Goal: Information Seeking & Learning: Learn about a topic

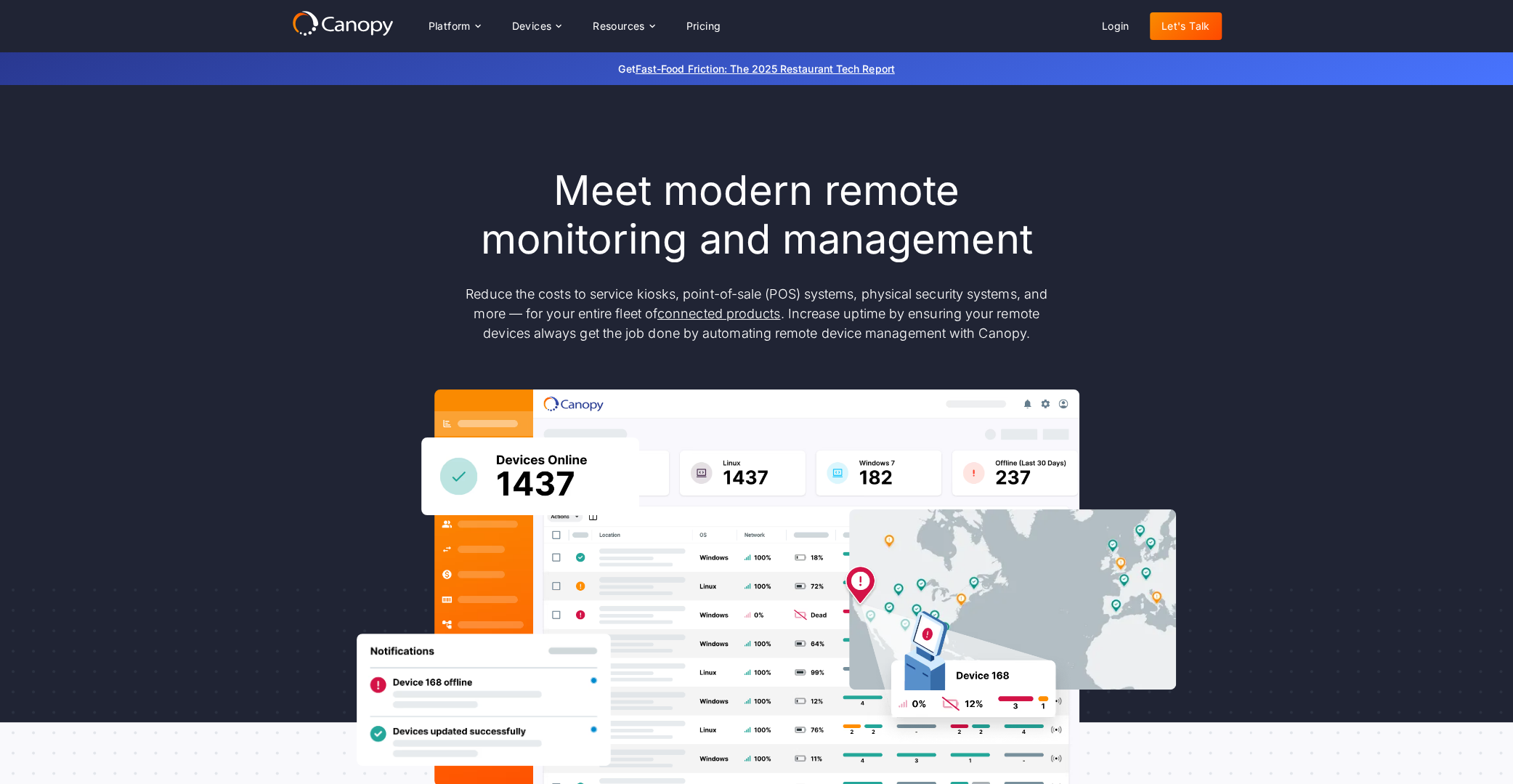
click at [1377, 340] on div "Meet modern remote monitoring and management Reduce the costs to service kiosks…" at bounding box center [756, 476] width 1513 height 782
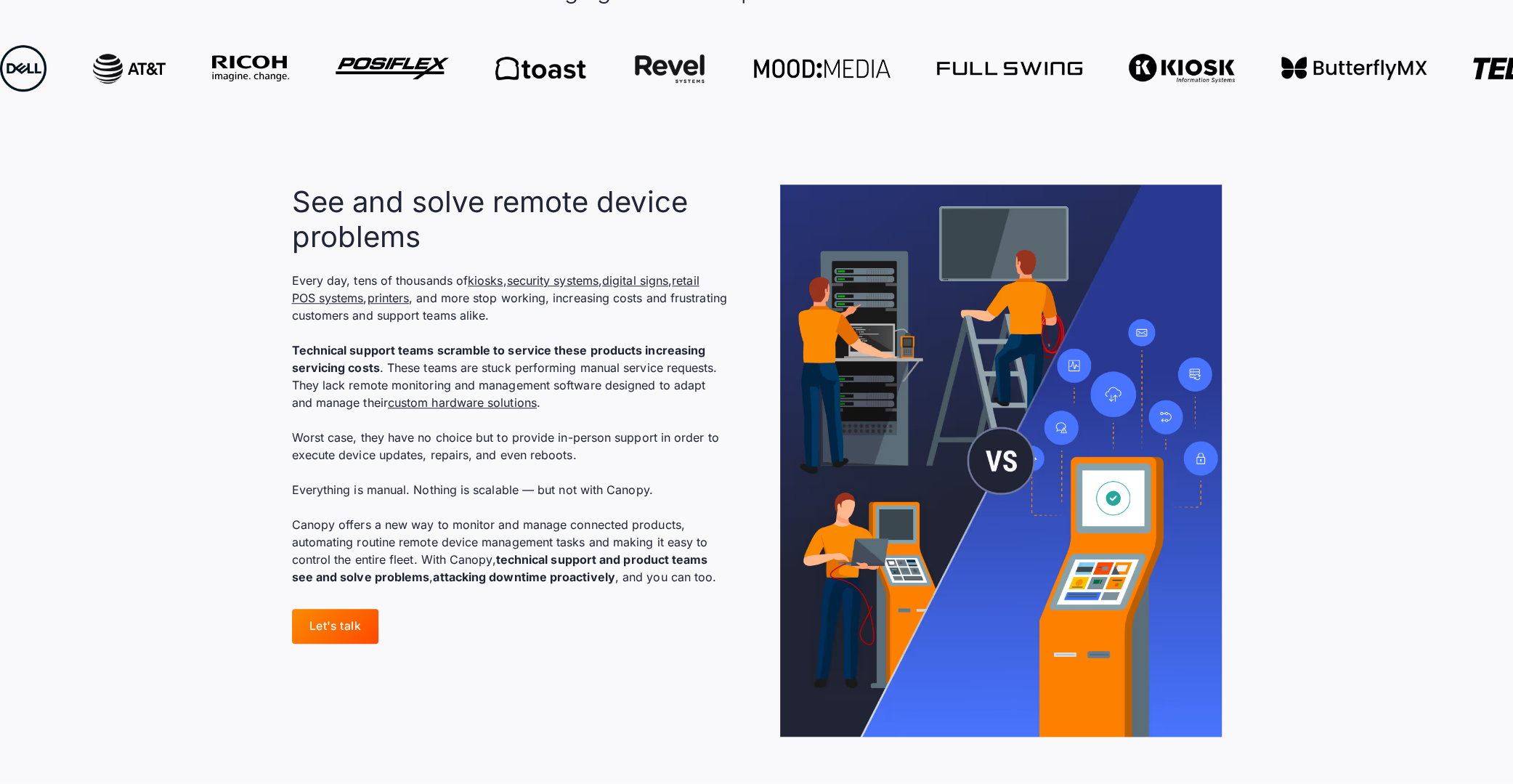
scroll to position [944, 0]
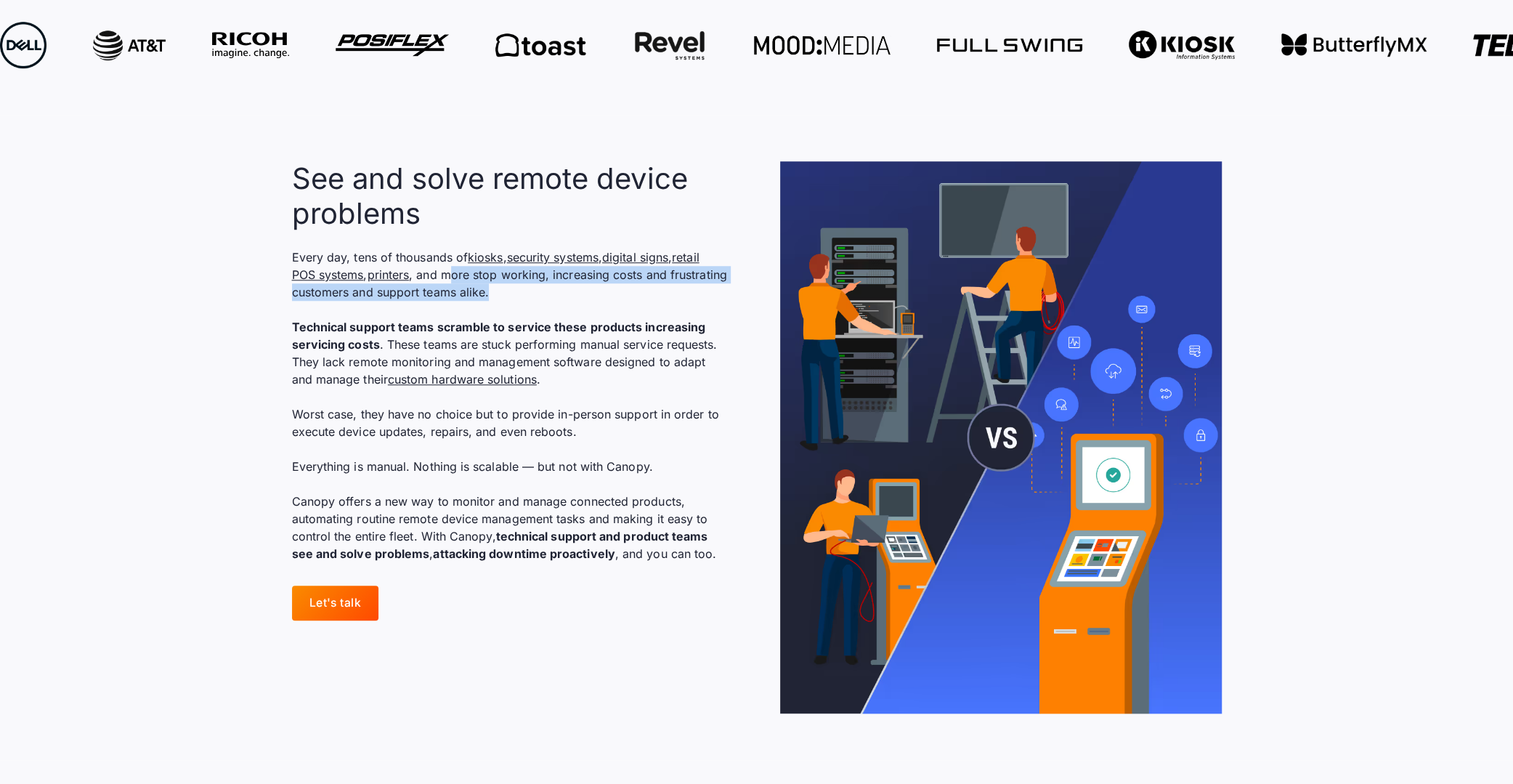
drag, startPoint x: 472, startPoint y: 280, endPoint x: 668, endPoint y: 293, distance: 196.4
click at [668, 293] on p "Every day, tens of thousands of kiosks , security systems , digital signs , ret…" at bounding box center [510, 405] width 436 height 314
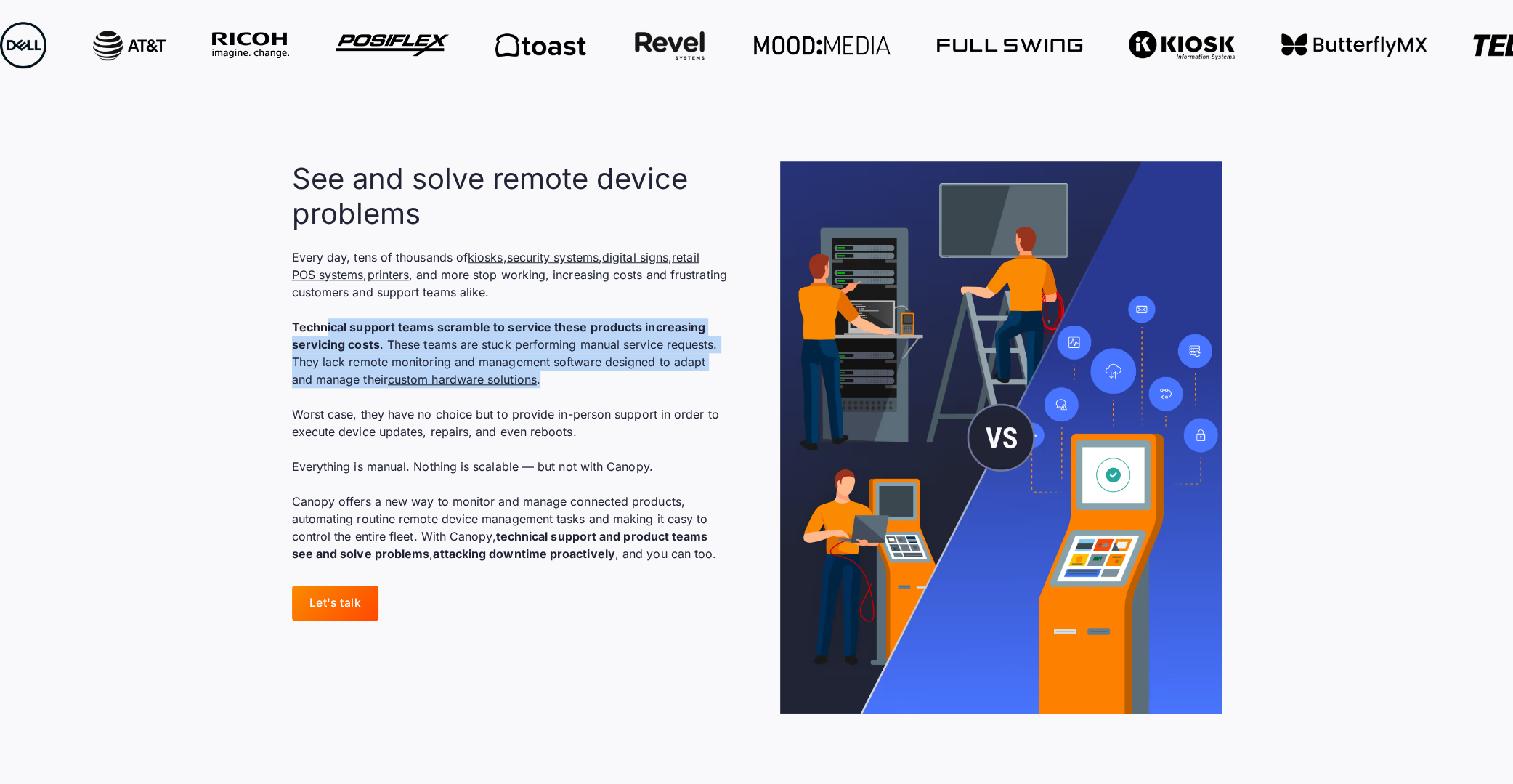
drag, startPoint x: 327, startPoint y: 332, endPoint x: 720, endPoint y: 379, distance: 395.8
click at [720, 379] on p "Every day, tens of thousands of kiosks , security systems , digital signs , ret…" at bounding box center [510, 405] width 436 height 314
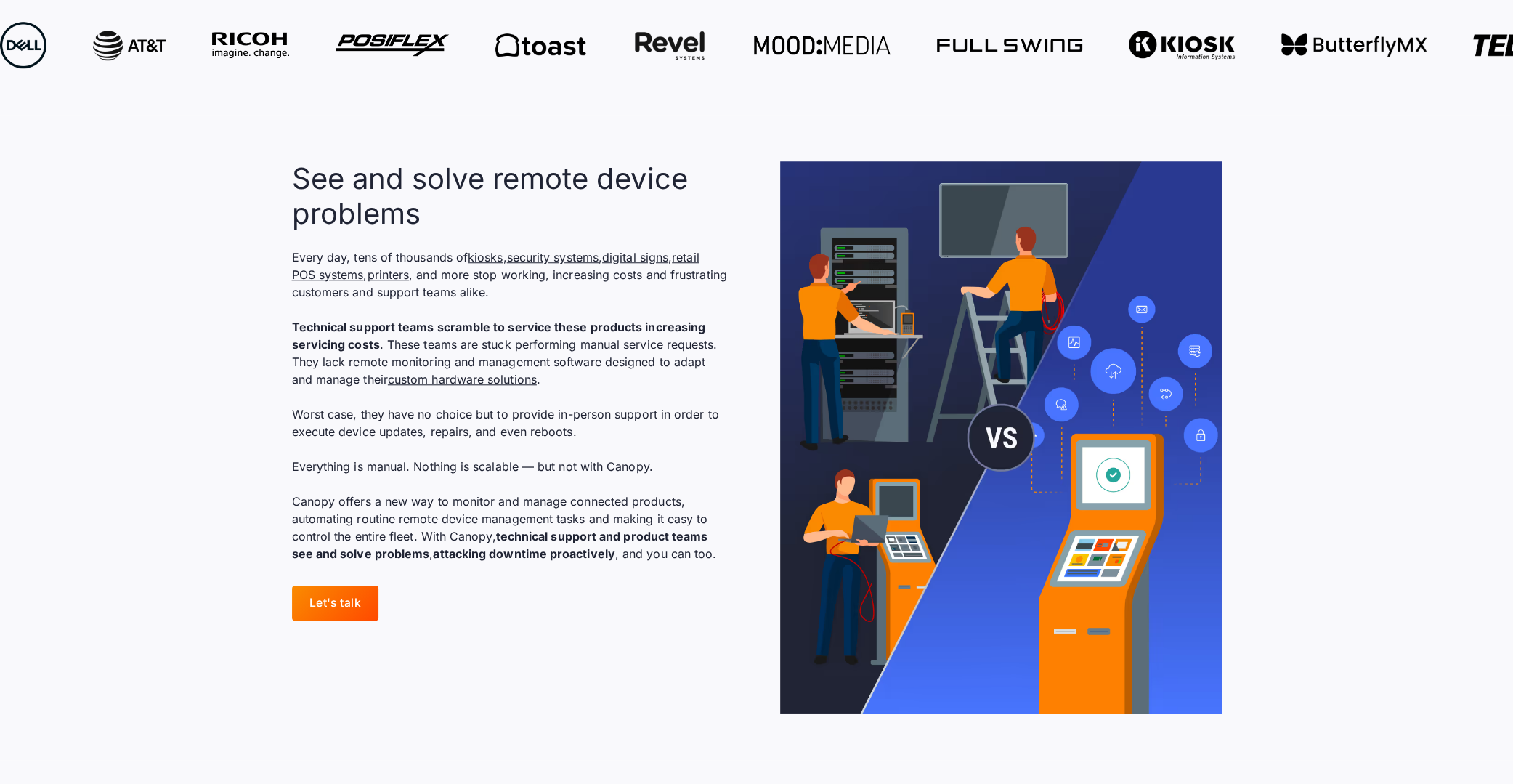
click at [332, 418] on p "Every day, tens of thousands of kiosks , security systems , digital signs , ret…" at bounding box center [510, 405] width 436 height 314
click at [1349, 261] on section "See and solve remote device problems Every day, tens of thousands of kiosks , s…" at bounding box center [756, 437] width 1513 height 645
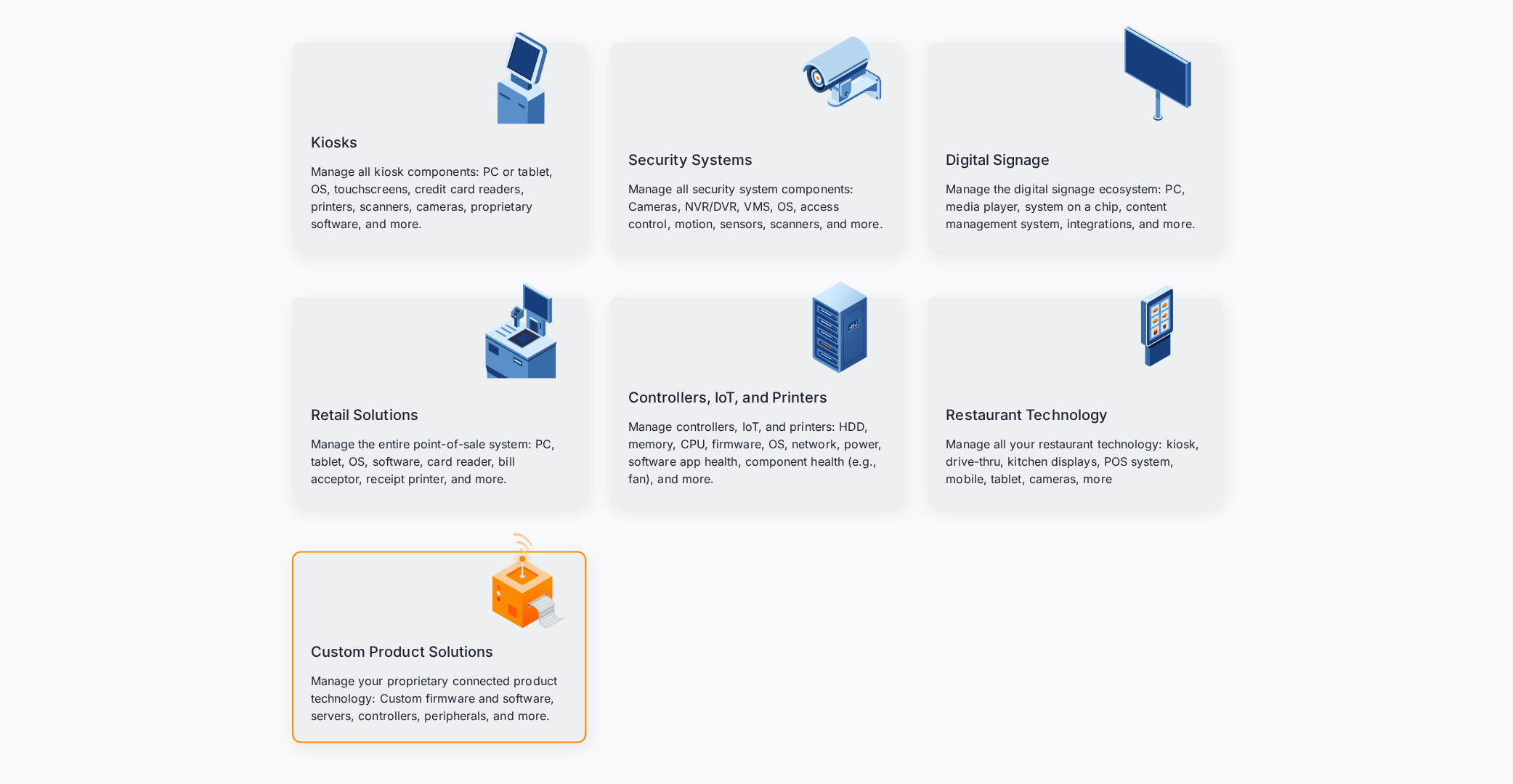
scroll to position [1961, 0]
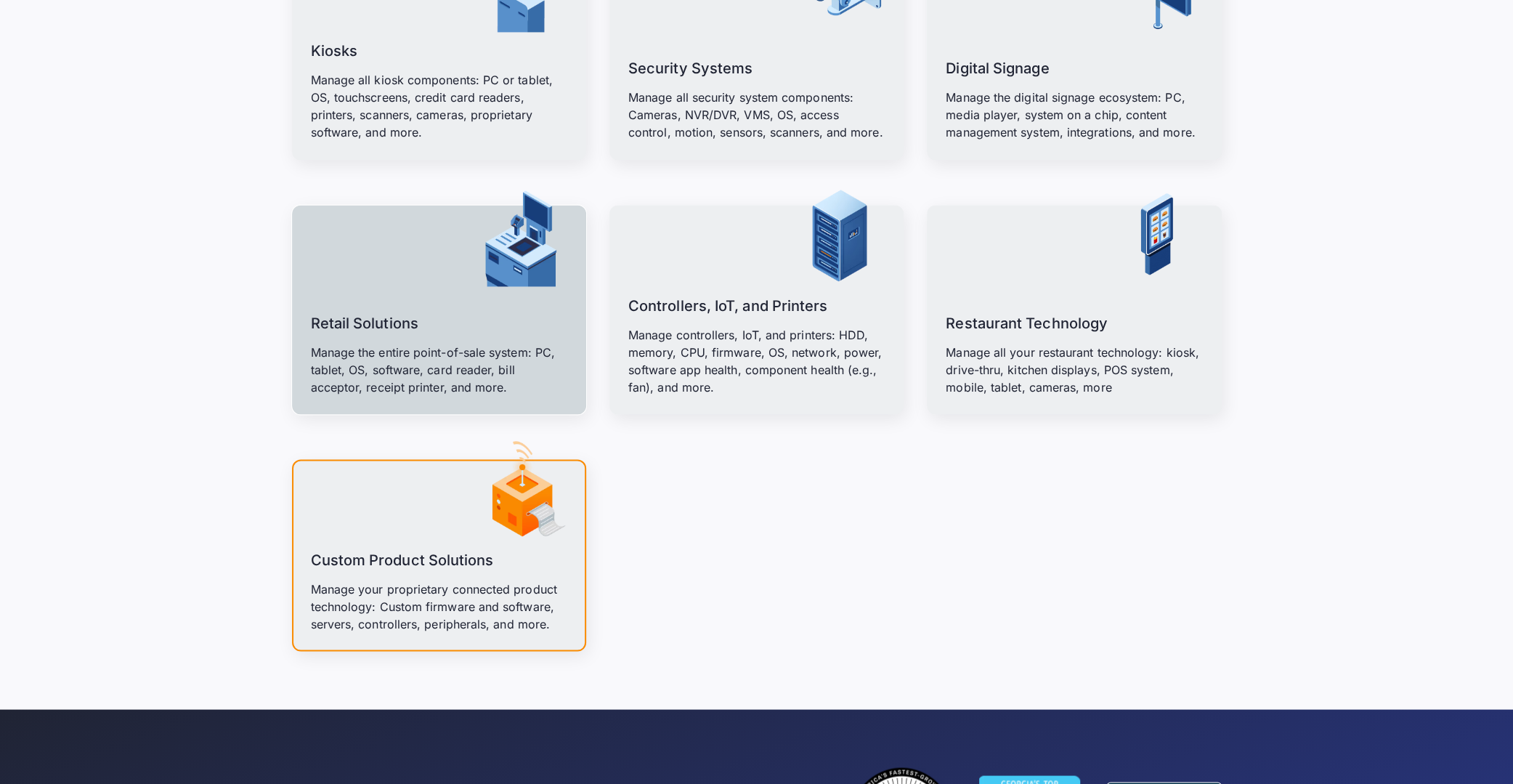
click at [515, 387] on p "Manage the entire point-of-sale system: PC, tablet, OS, software, card reader, …" at bounding box center [439, 369] width 256 height 52
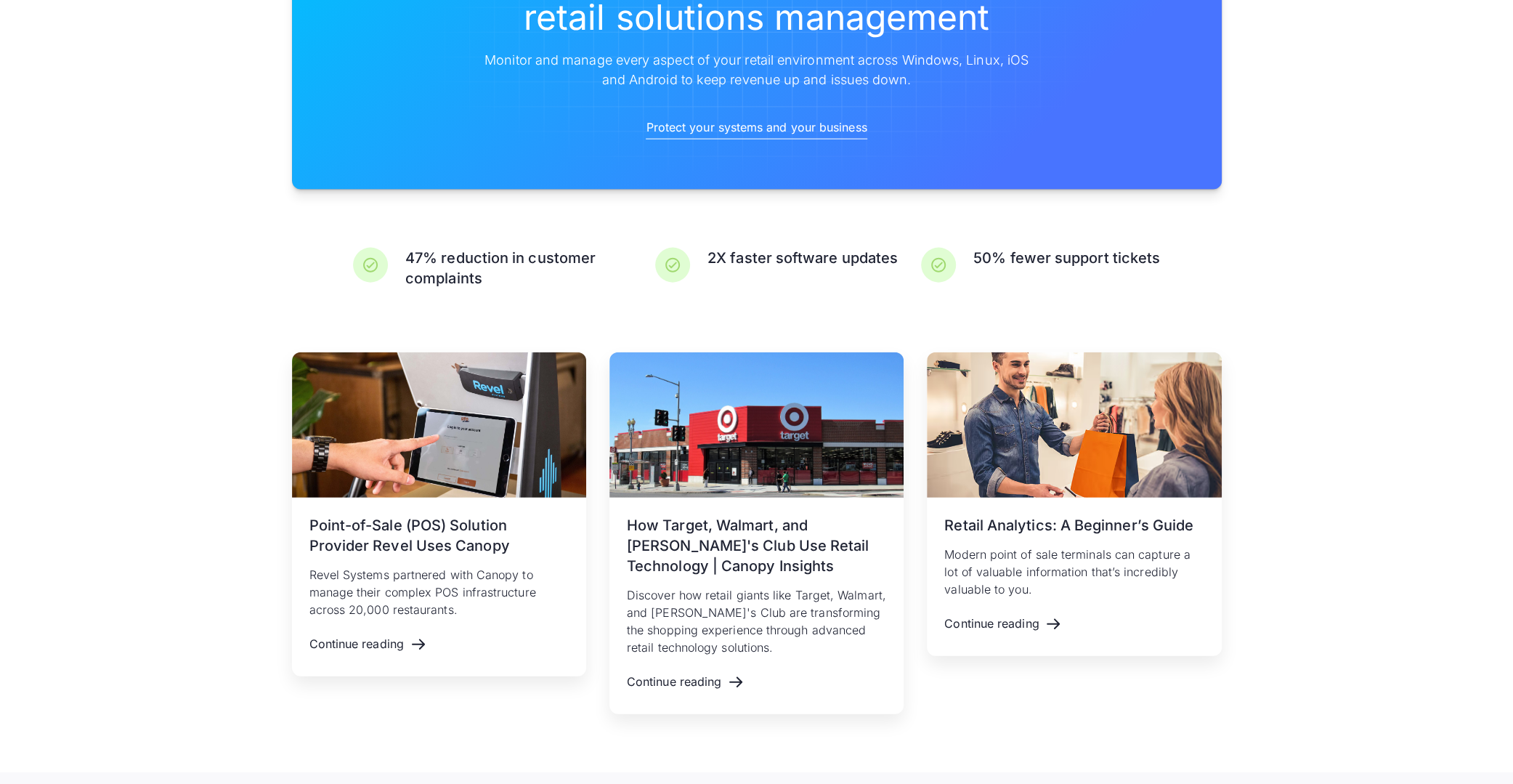
scroll to position [2688, 0]
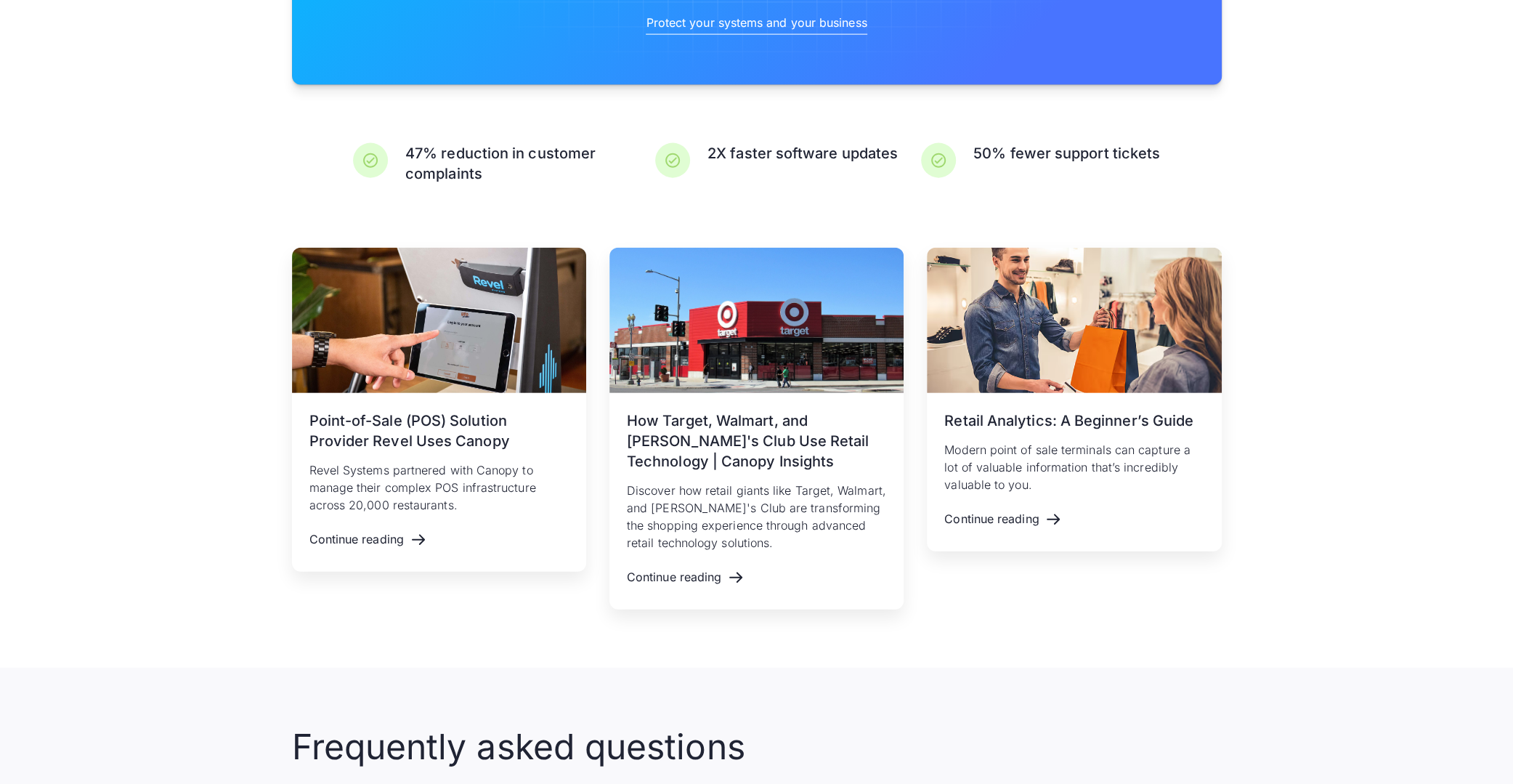
drag, startPoint x: 209, startPoint y: 521, endPoint x: 202, endPoint y: 653, distance: 132.2
click at [202, 659] on div "Related resources August 9, 2023 Point-of-Sale (POS) Solution Provider Revel Us…" at bounding box center [757, 429] width 1362 height 478
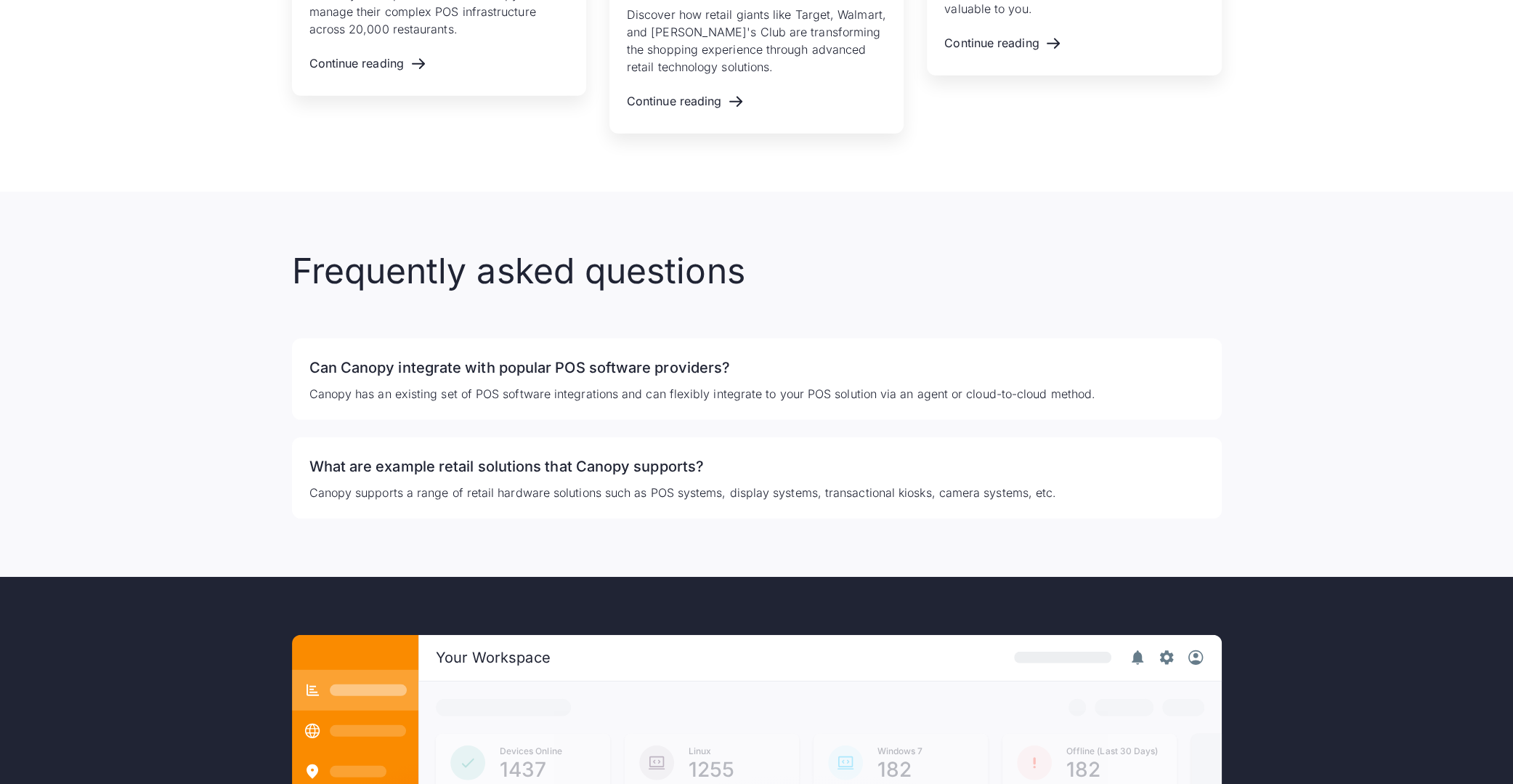
scroll to position [3195, 0]
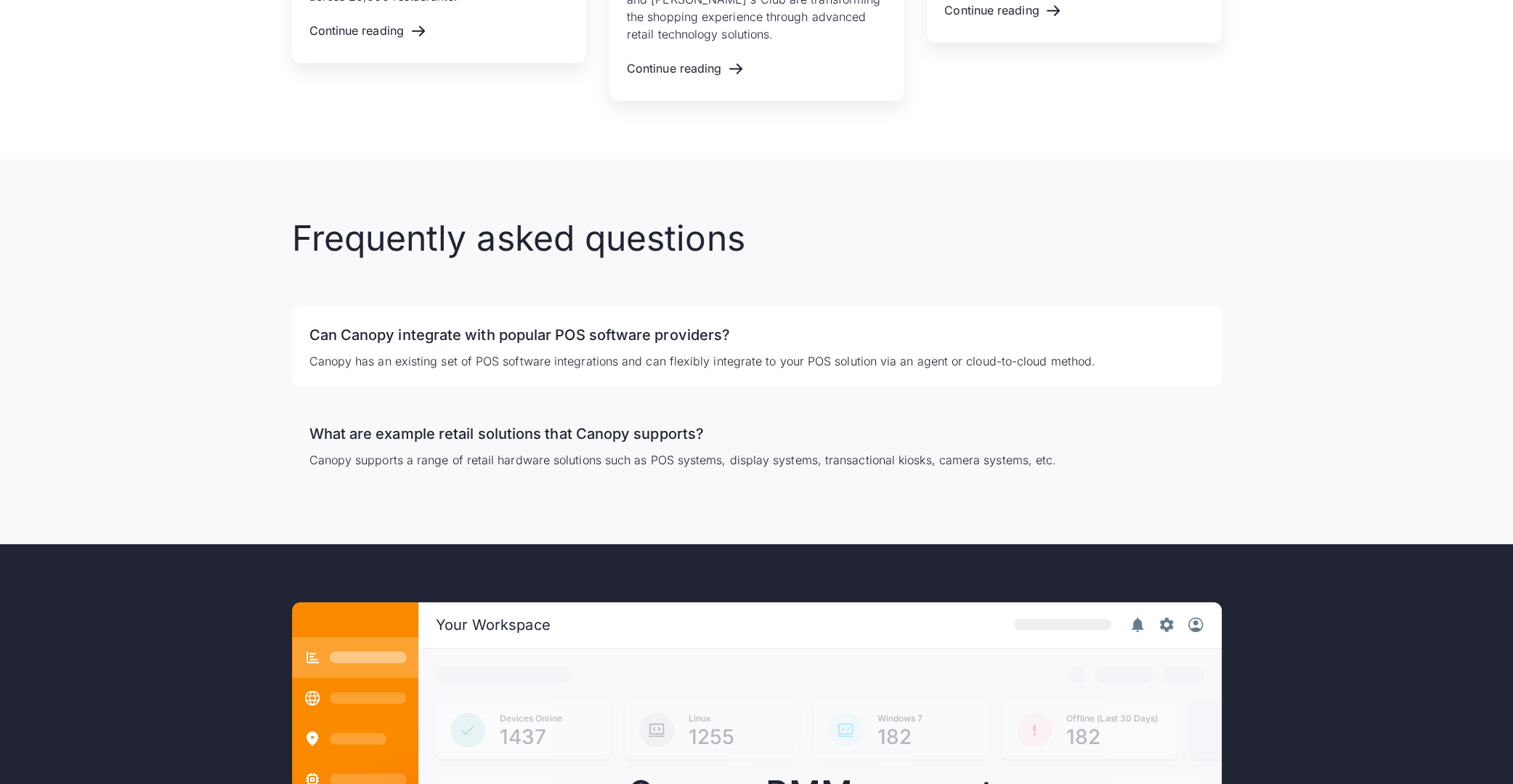
click at [570, 445] on div "What are example retail solutions that Canopy supports? Canopy supports a range…" at bounding box center [757, 445] width 930 height 82
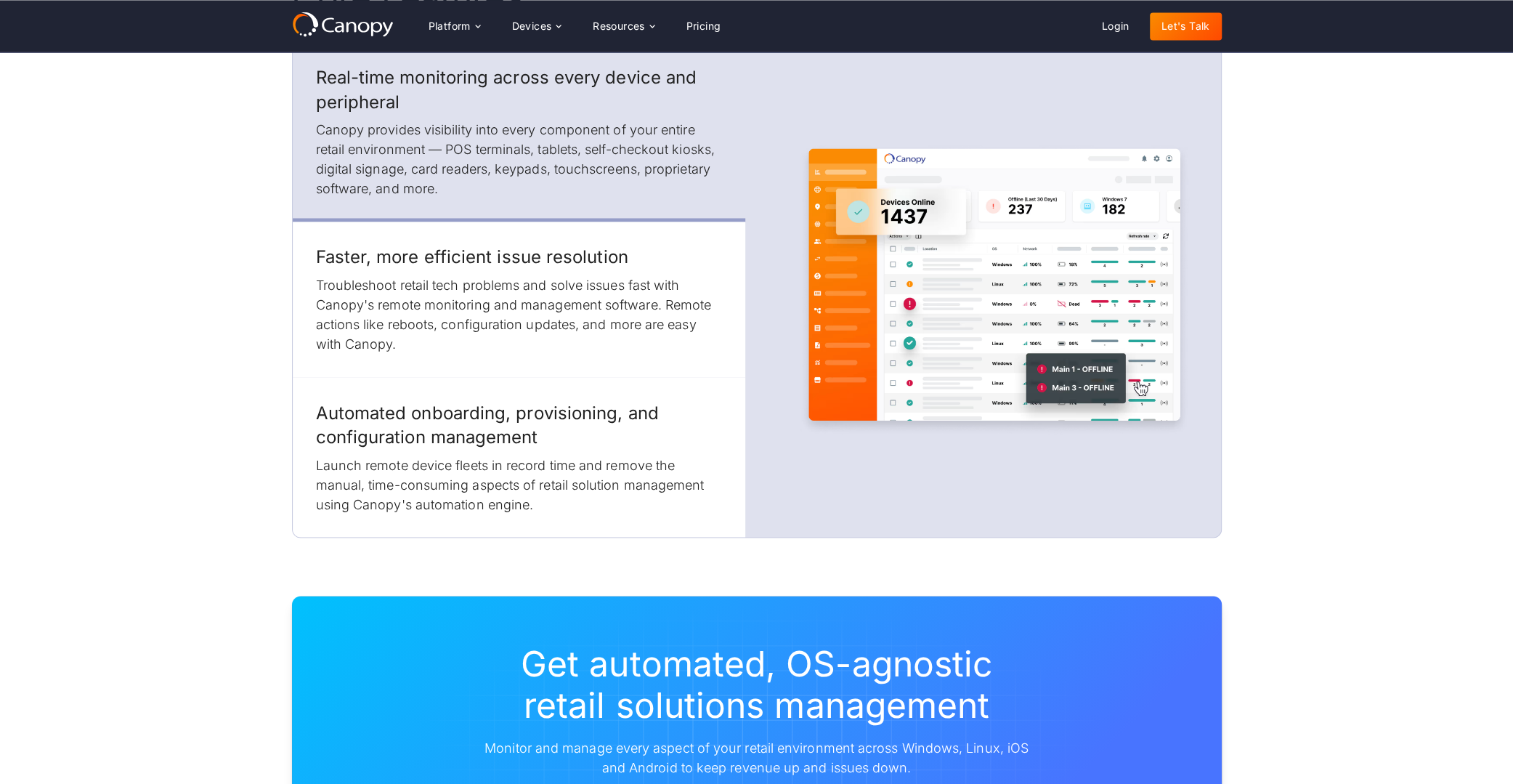
scroll to position [1894, 0]
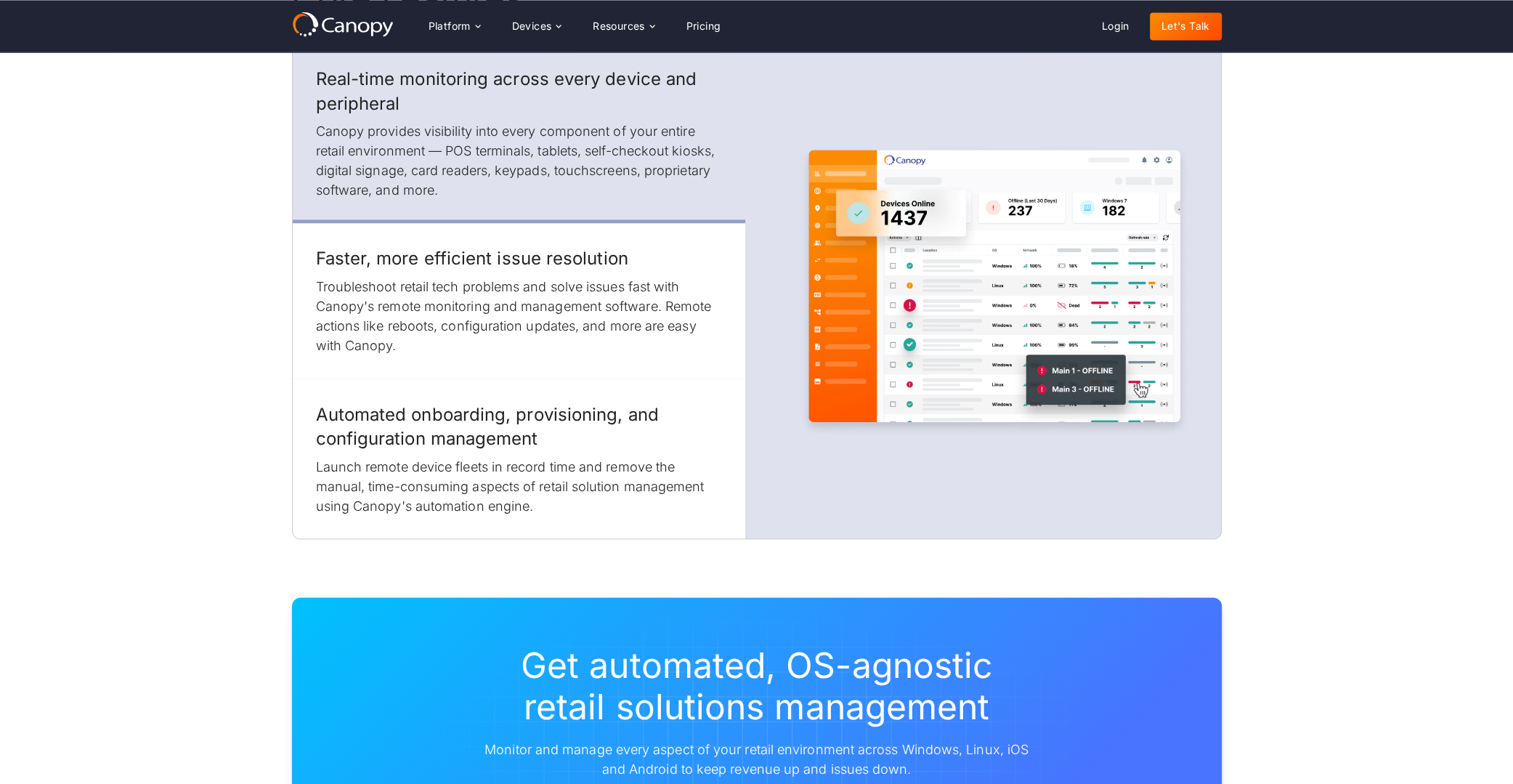
click at [987, 297] on img at bounding box center [994, 291] width 392 height 392
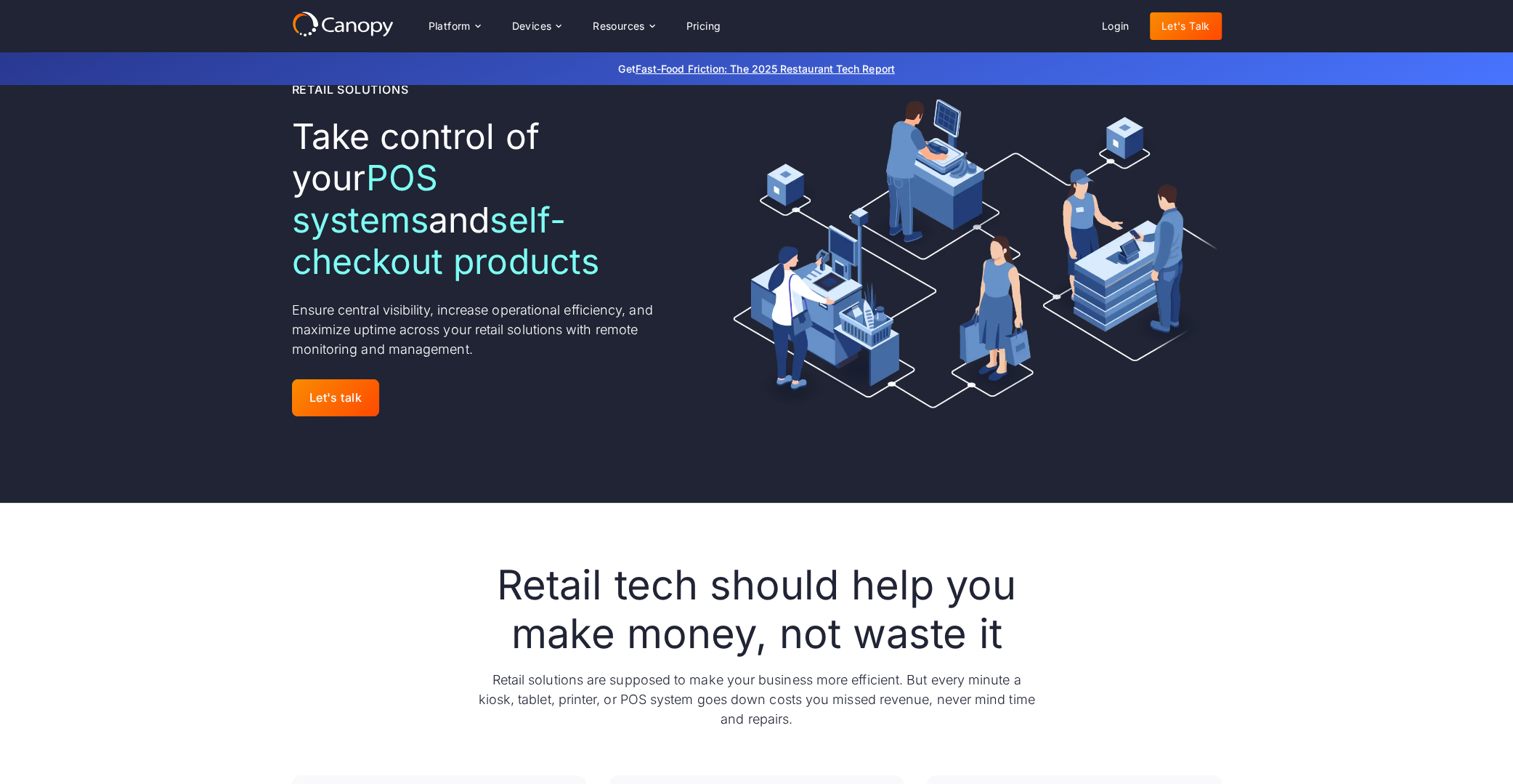
scroll to position [0, 0]
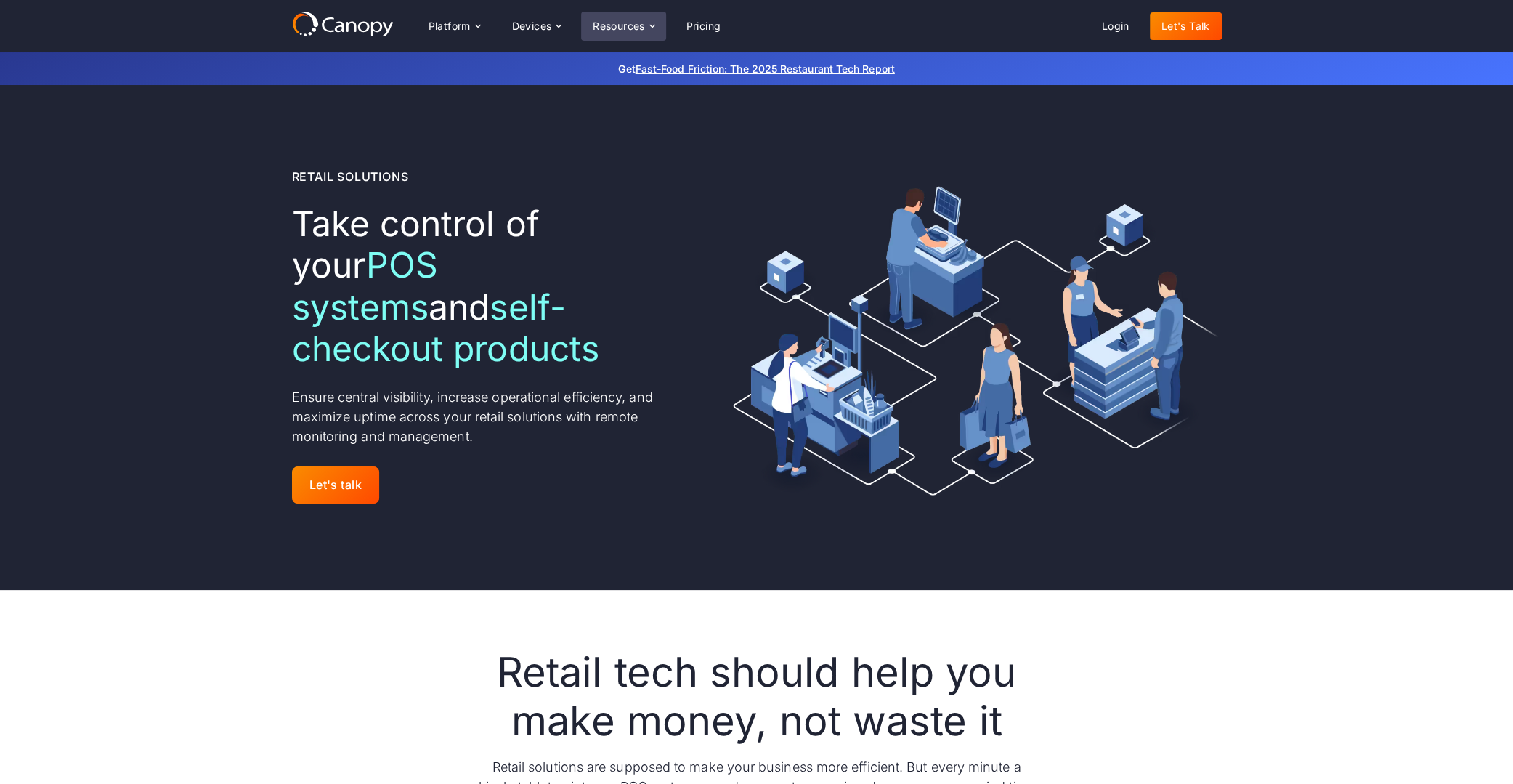
click at [645, 28] on div "Resources" at bounding box center [618, 26] width 52 height 10
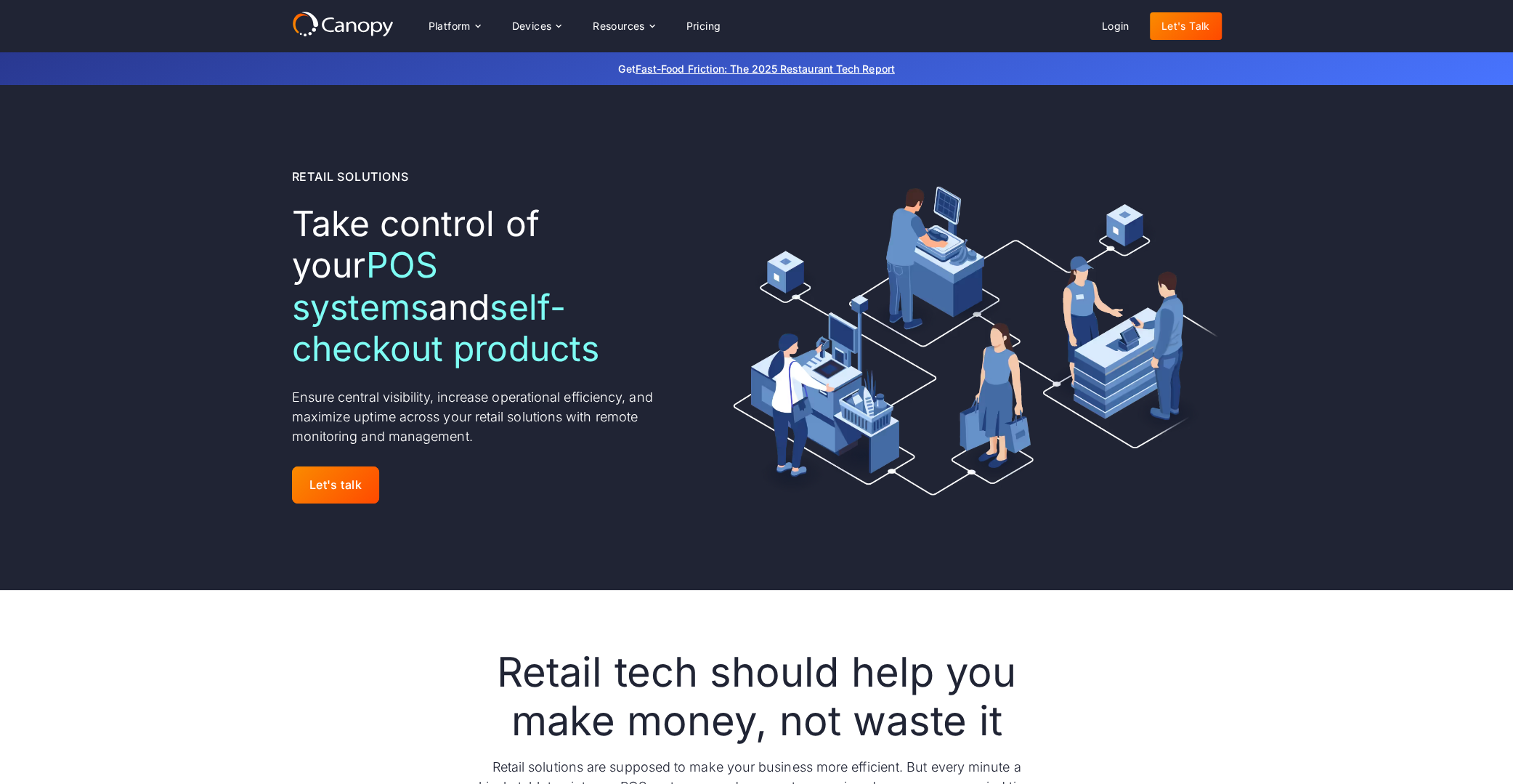
click at [341, 472] on div at bounding box center [336, 485] width 88 height 37
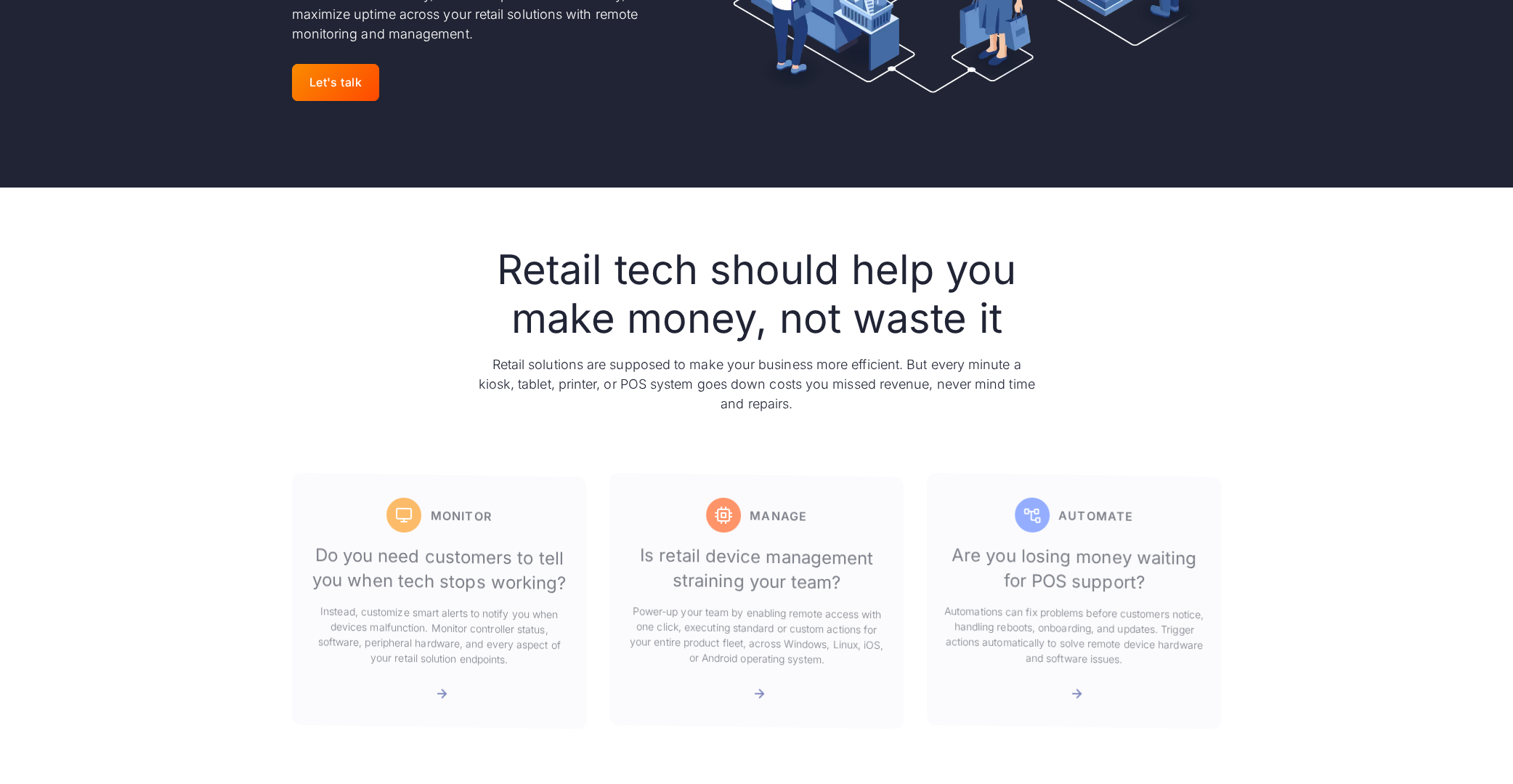
scroll to position [436, 0]
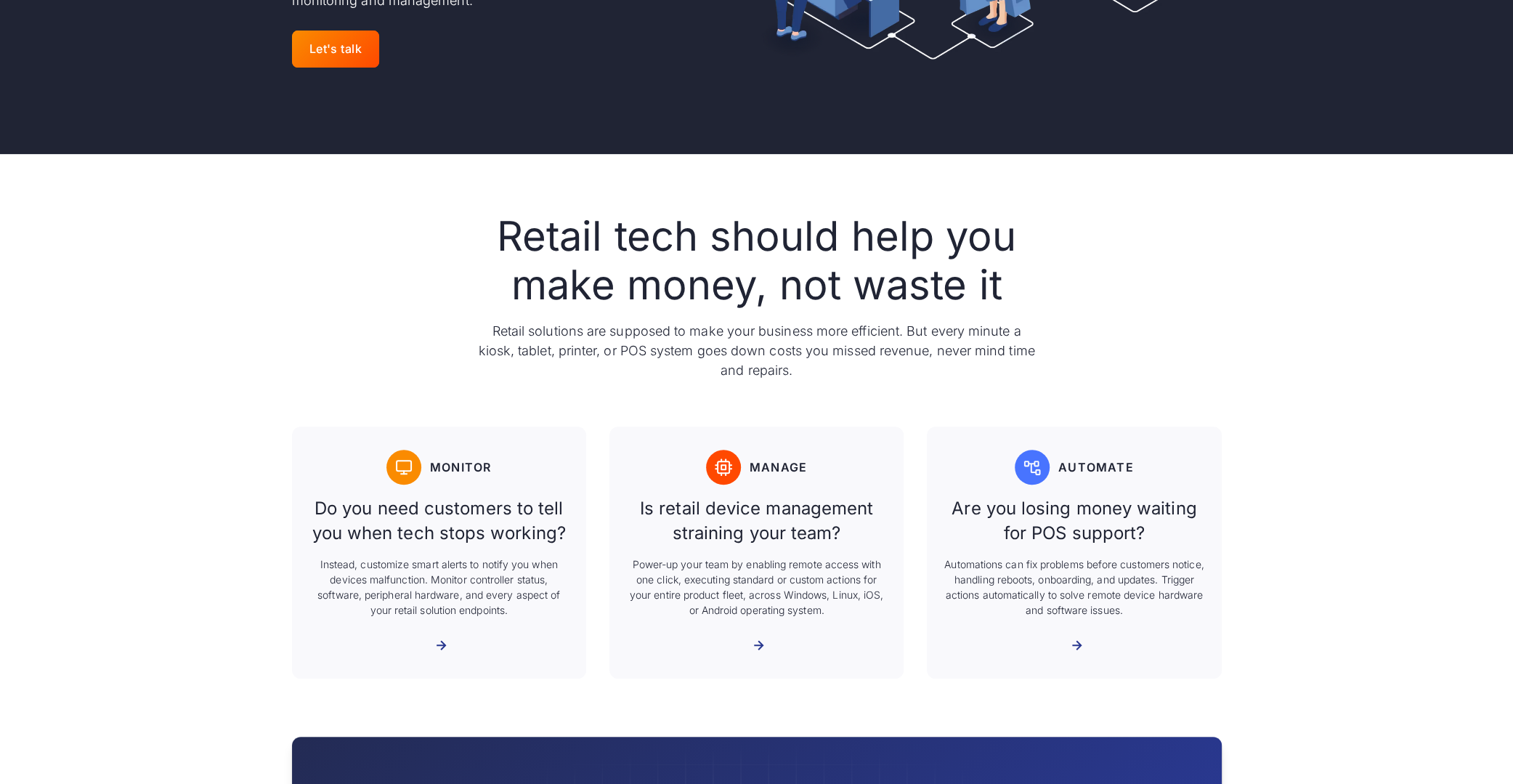
click at [513, 552] on div "Monitor Do you need customers to tell you when tech stops working? Instead, cus…" at bounding box center [439, 533] width 259 height 167
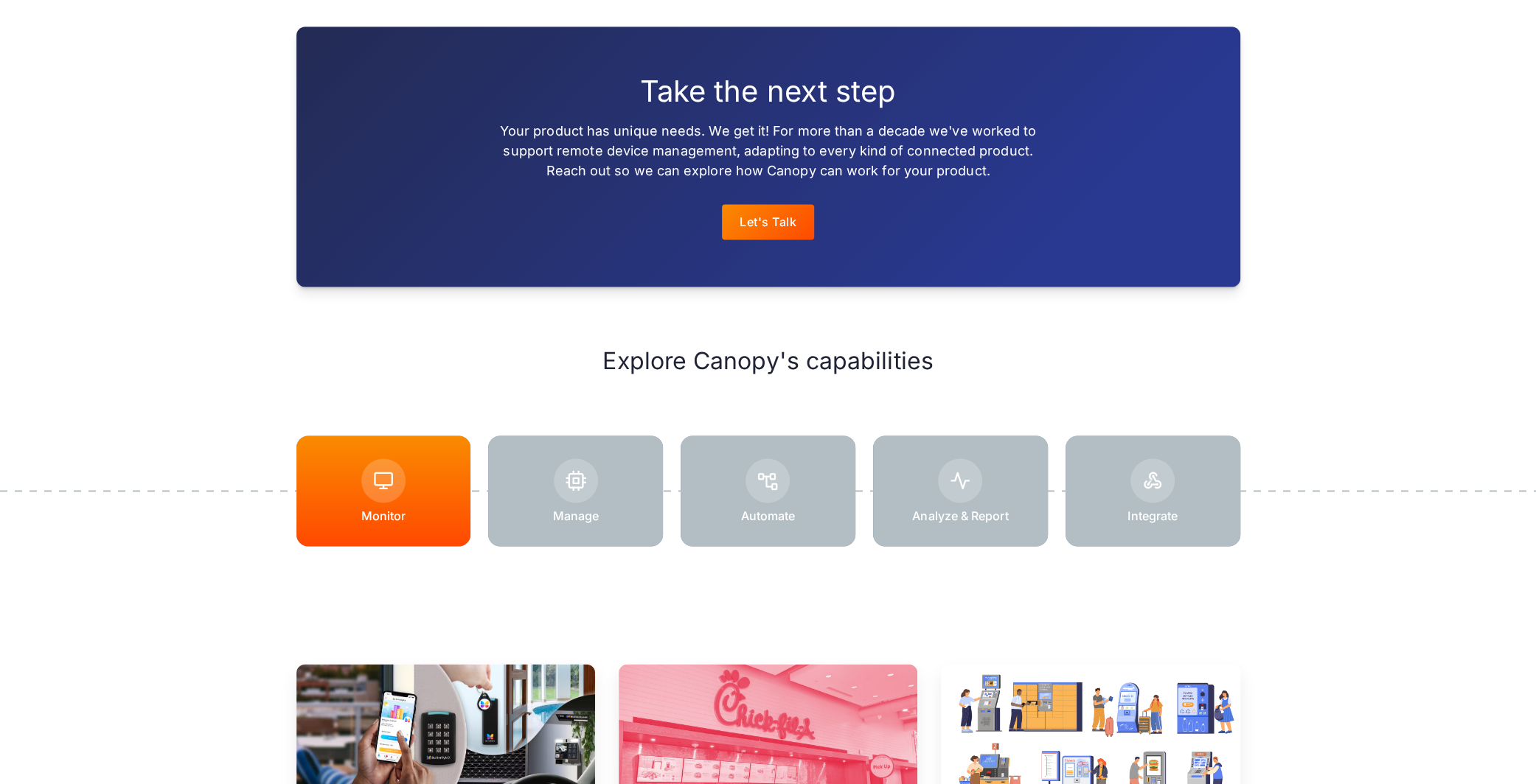
scroll to position [1622, 0]
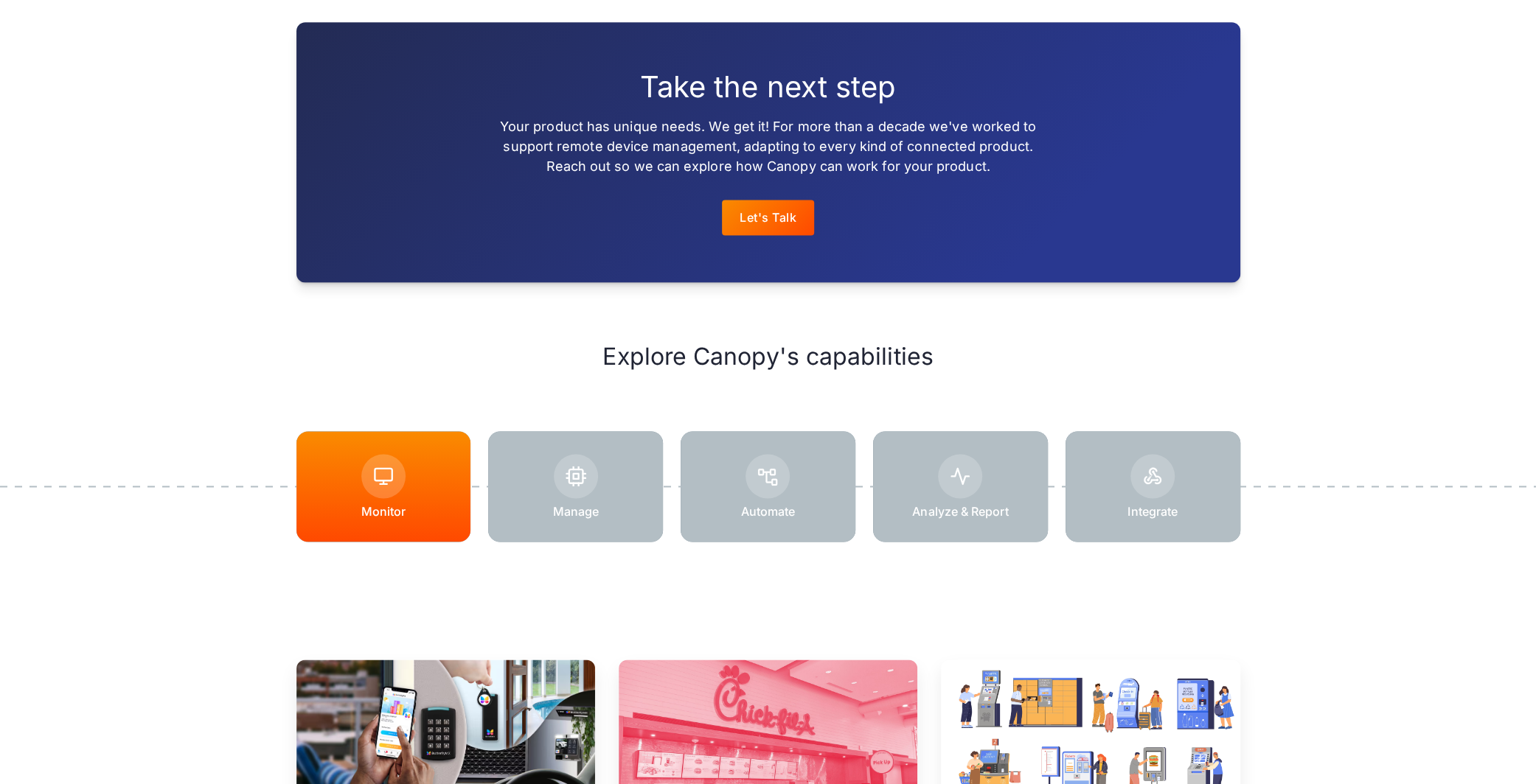
click at [567, 517] on p "Manage" at bounding box center [575, 512] width 46 height 15
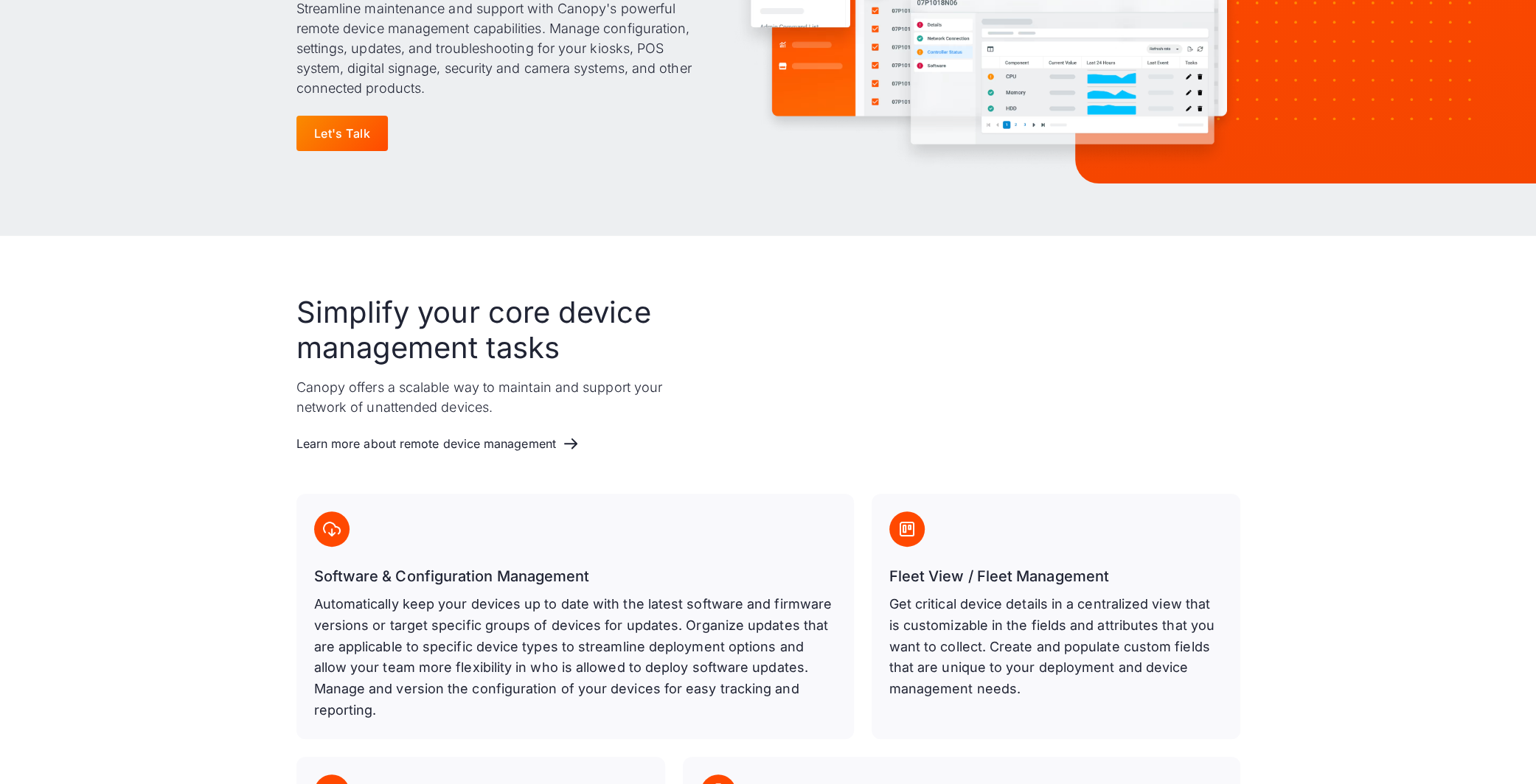
scroll to position [443, 0]
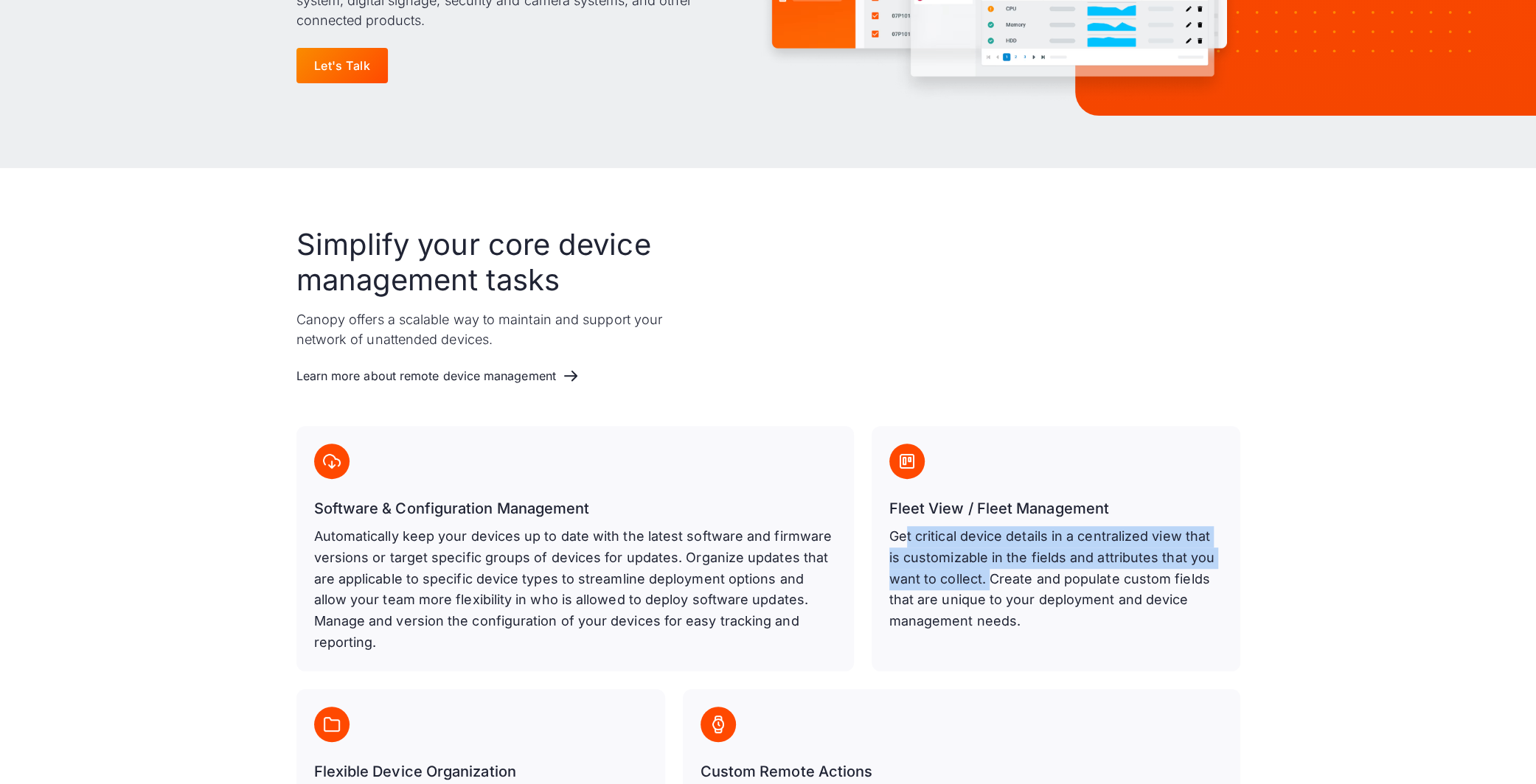
drag, startPoint x: 904, startPoint y: 530, endPoint x: 988, endPoint y: 583, distance: 99.3
click at [988, 583] on p "Get critical device details in a centralized view that is customizable in the f…" at bounding box center [1056, 579] width 333 height 106
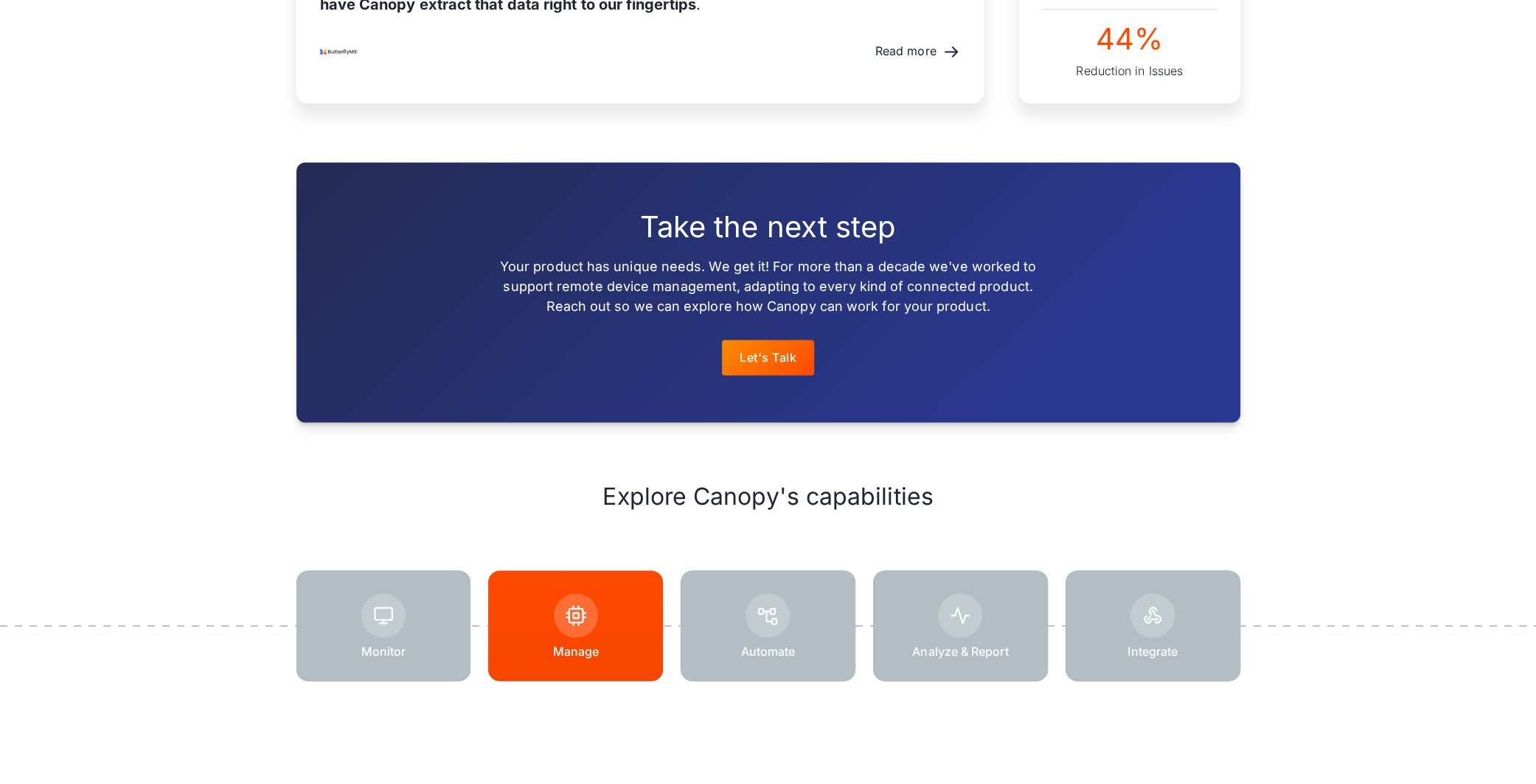
scroll to position [1695, 0]
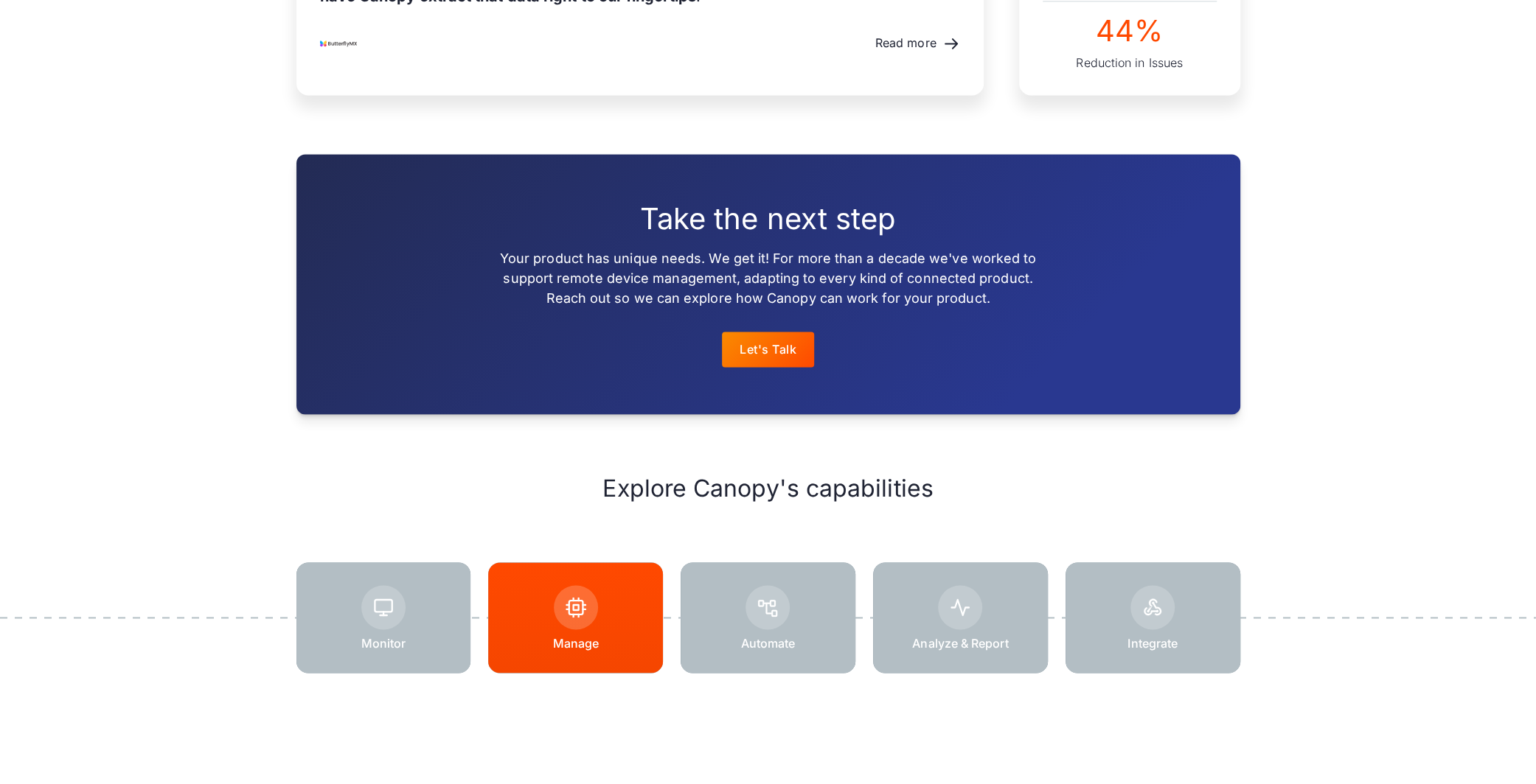
click at [744, 597] on div at bounding box center [768, 617] width 175 height 110
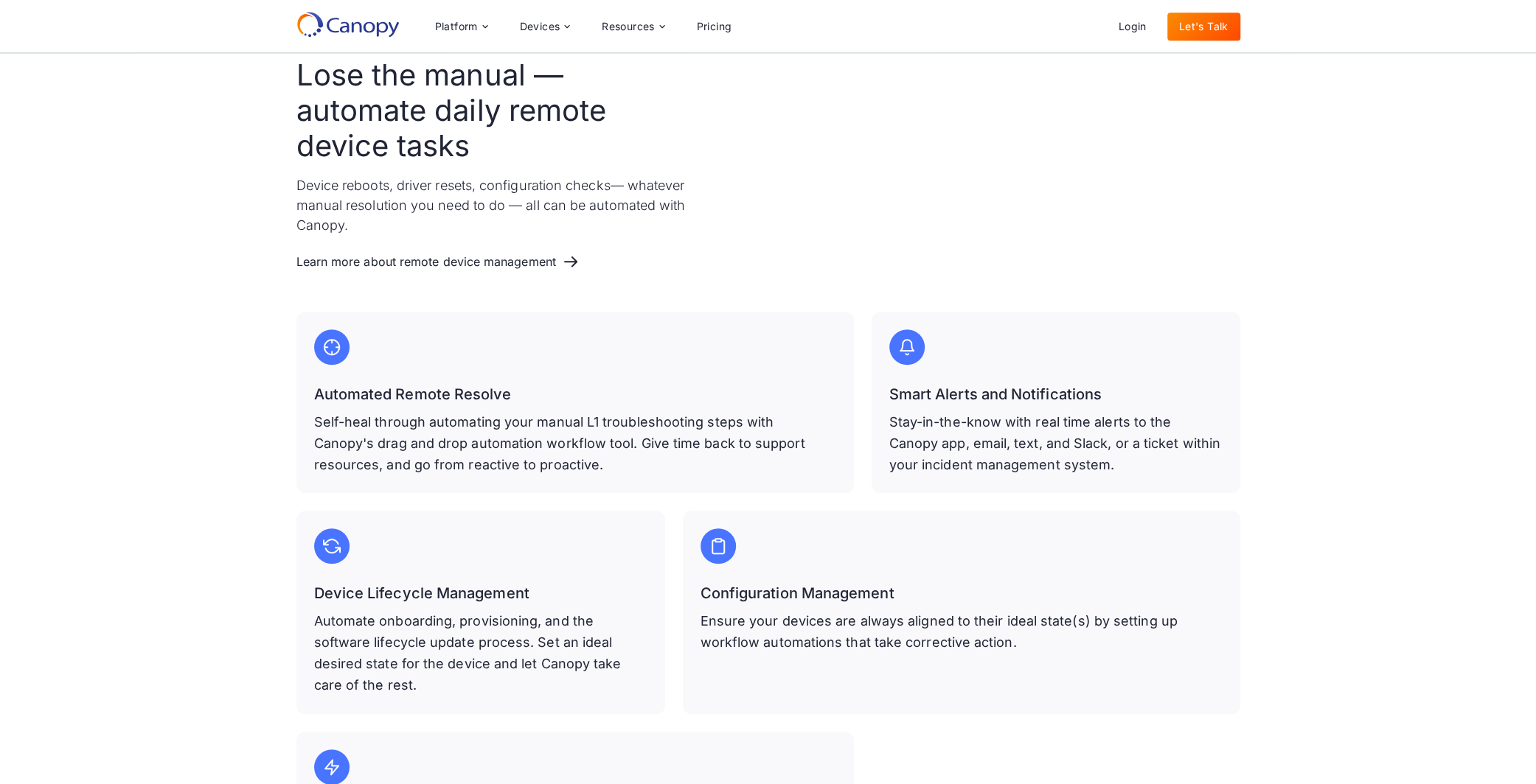
scroll to position [443, 0]
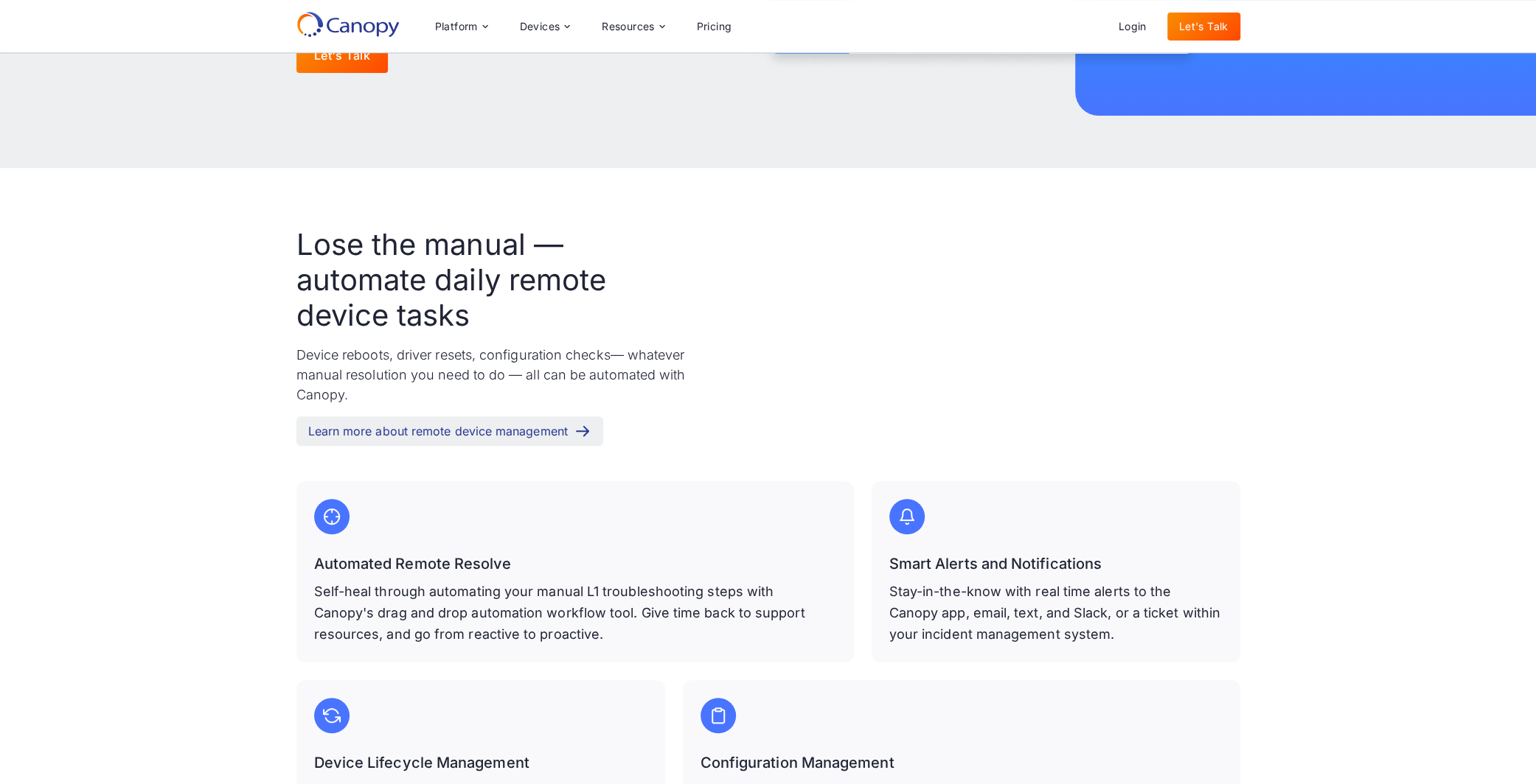
click at [414, 424] on div "Learn more about remote device management" at bounding box center [438, 431] width 259 height 14
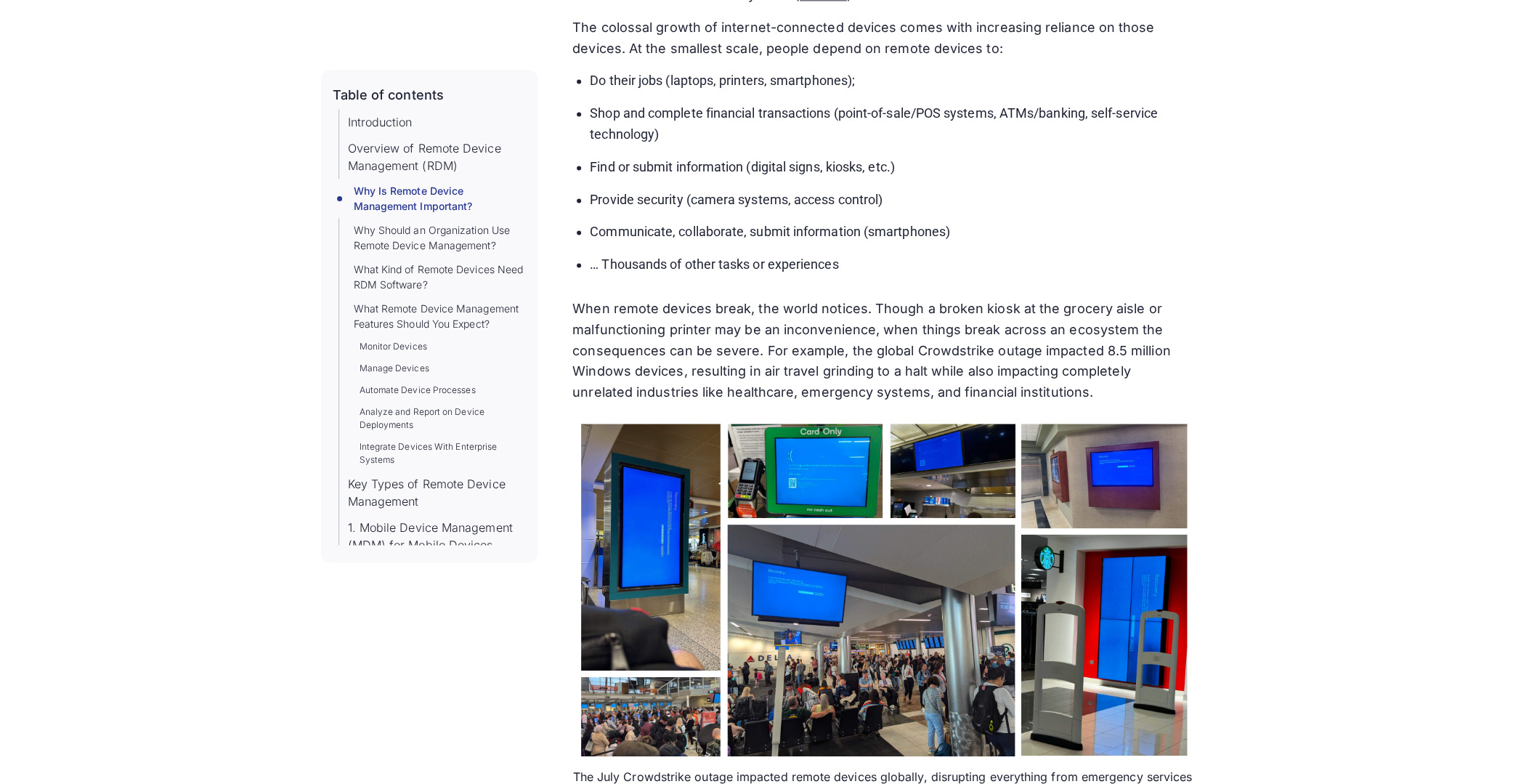
scroll to position [1743, 0]
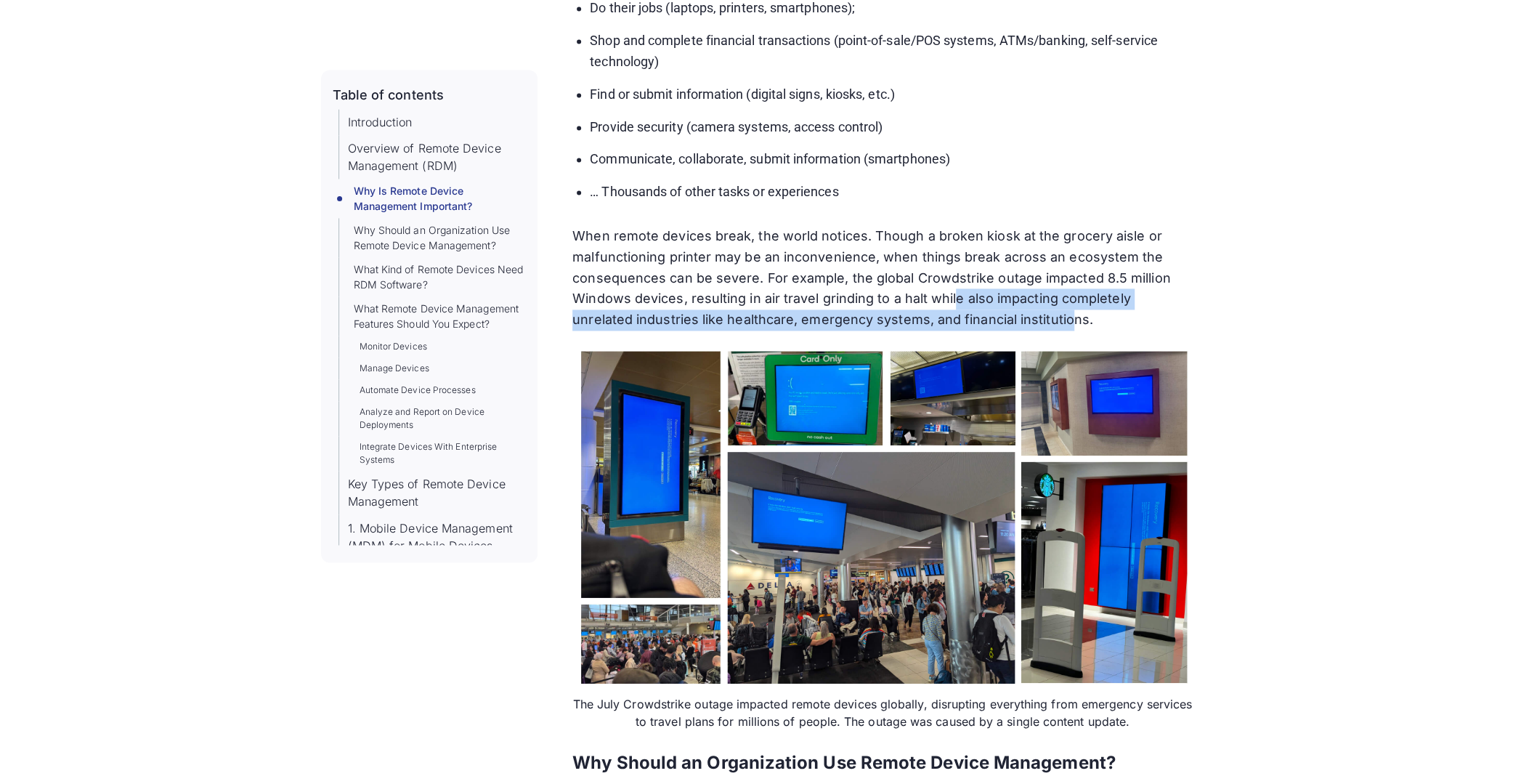
drag, startPoint x: 955, startPoint y: 294, endPoint x: 1003, endPoint y: 314, distance: 52.0
click at [1003, 314] on p "When remote devices break, the world notices. Though a broken kiosk at the groc…" at bounding box center [881, 278] width 619 height 105
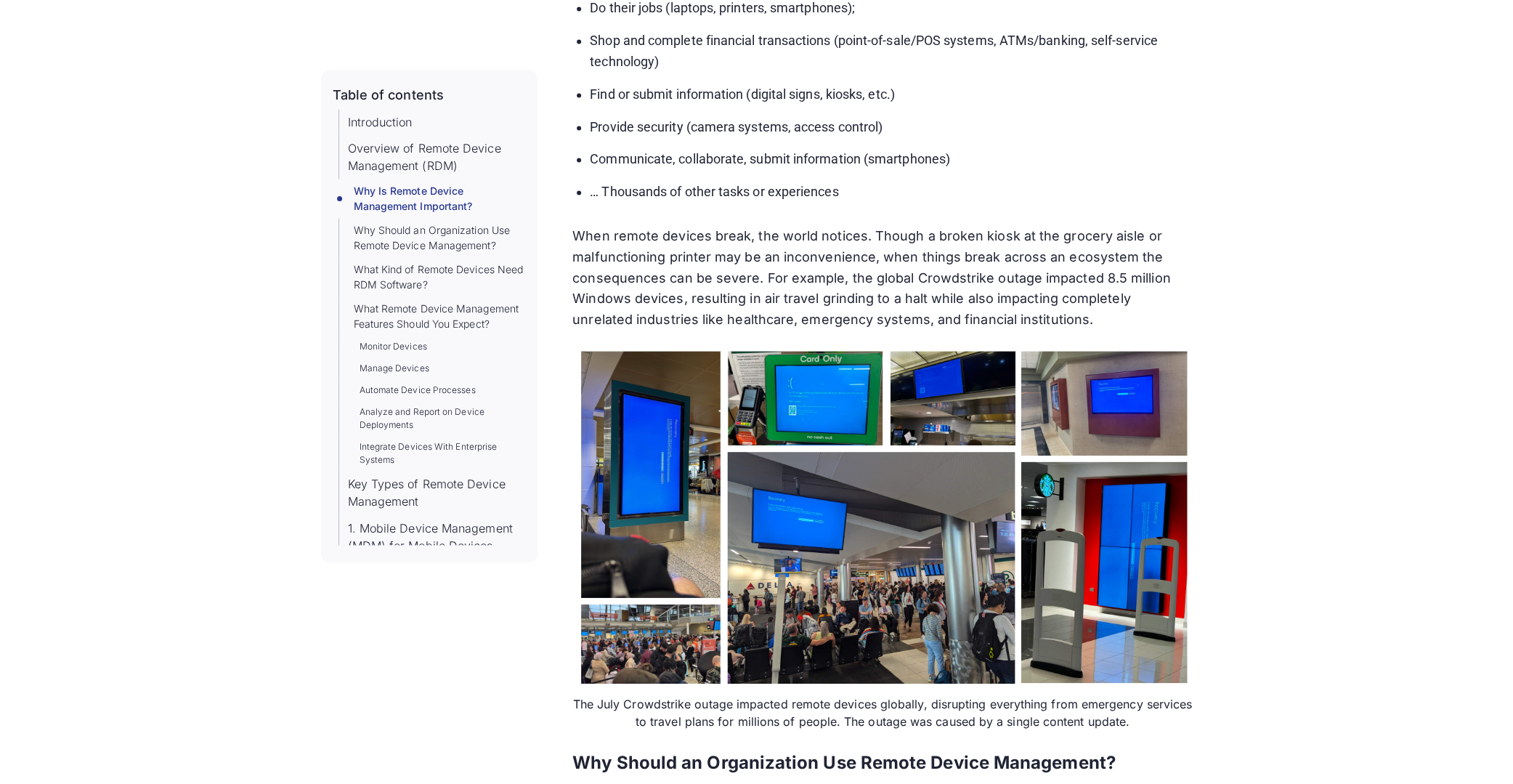
click at [875, 265] on p "When remote devices break, the world notices. Though a broken kiosk at the groc…" at bounding box center [881, 278] width 619 height 105
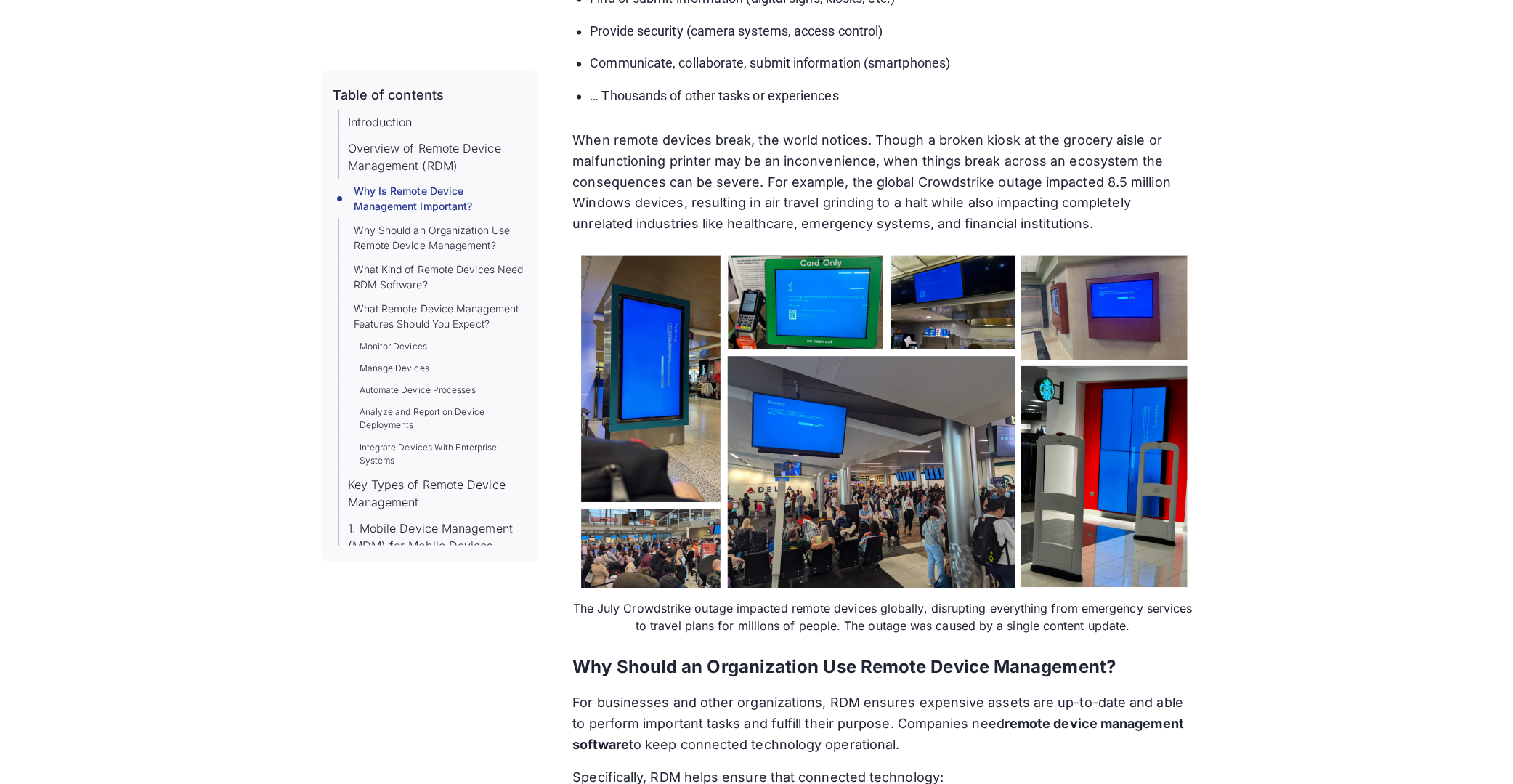
scroll to position [2106, 0]
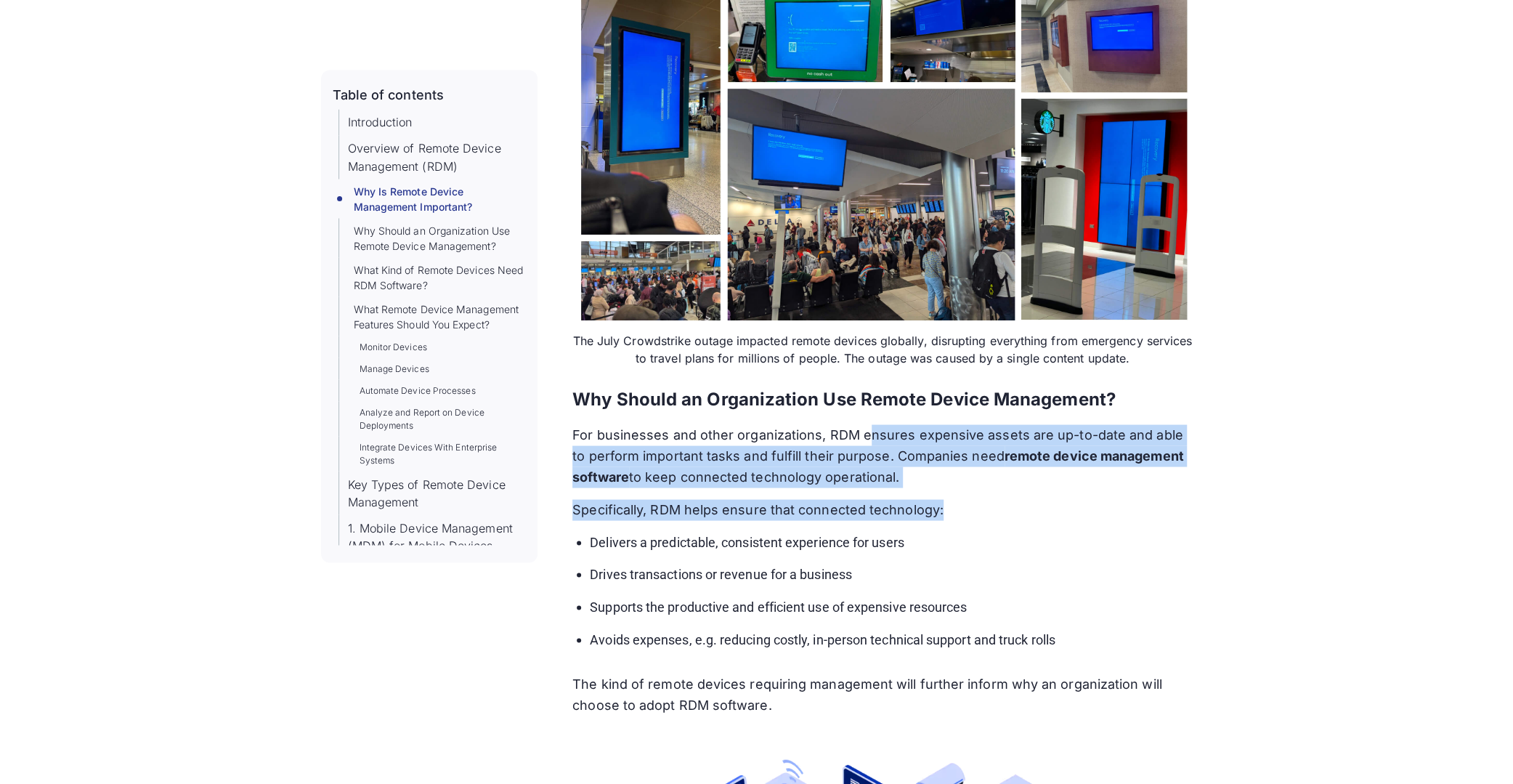
drag, startPoint x: 881, startPoint y: 433, endPoint x: 1139, endPoint y: 494, distance: 265.1
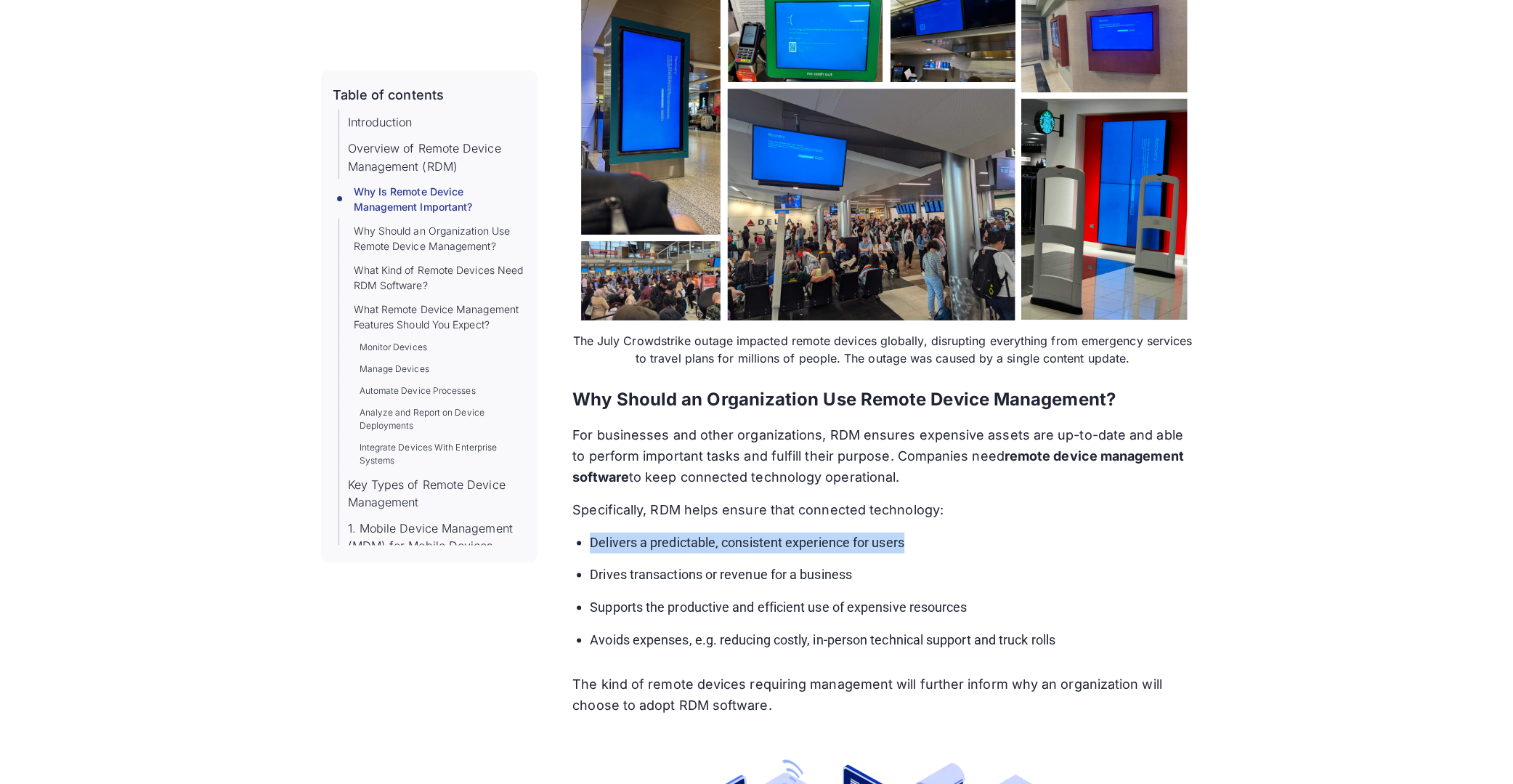
drag, startPoint x: 590, startPoint y: 543, endPoint x: 907, endPoint y: 546, distance: 317.0
click at [907, 546] on li "Delivers a predictable, consistent experience for users" at bounding box center [890, 542] width 602 height 21
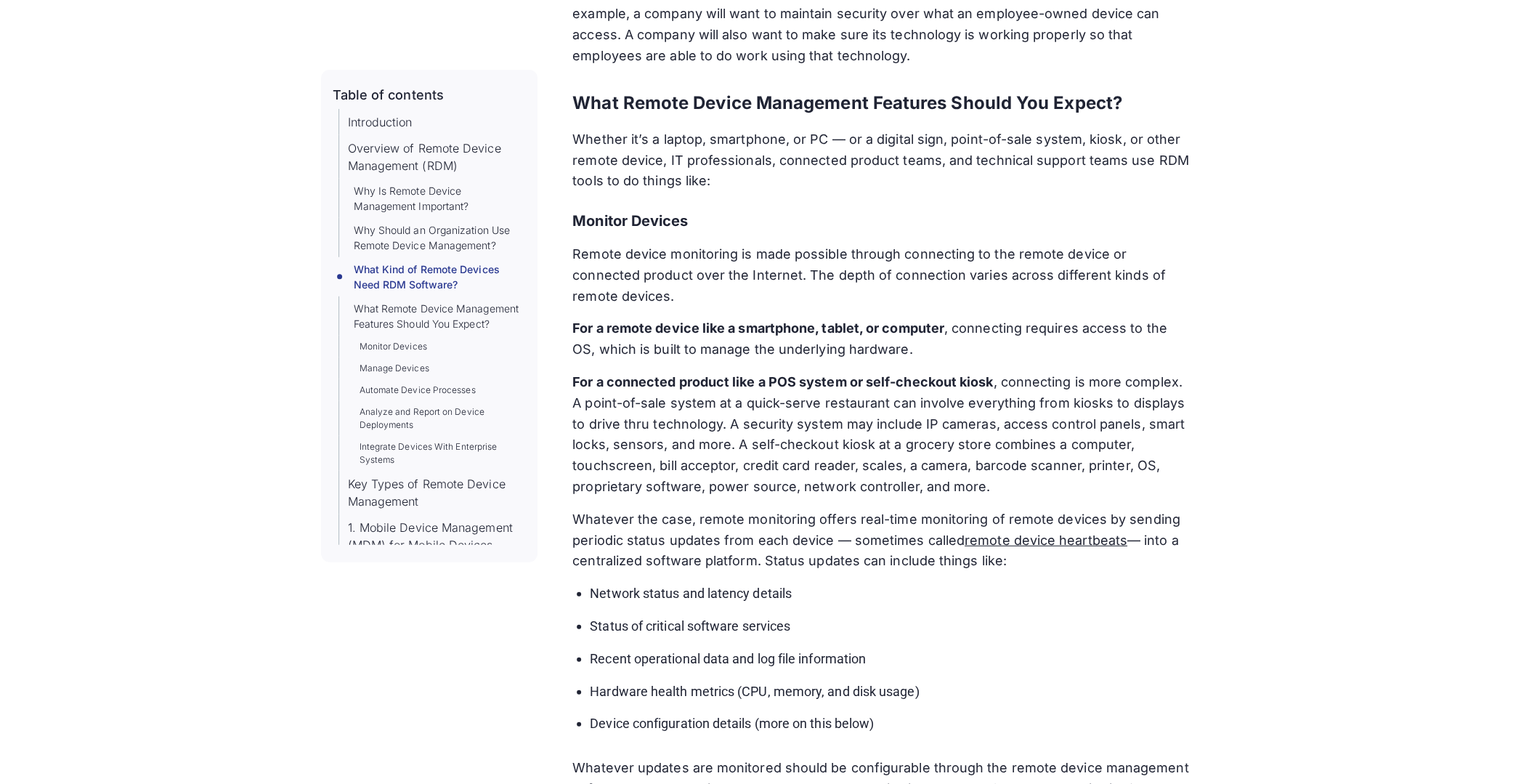
scroll to position [3268, 0]
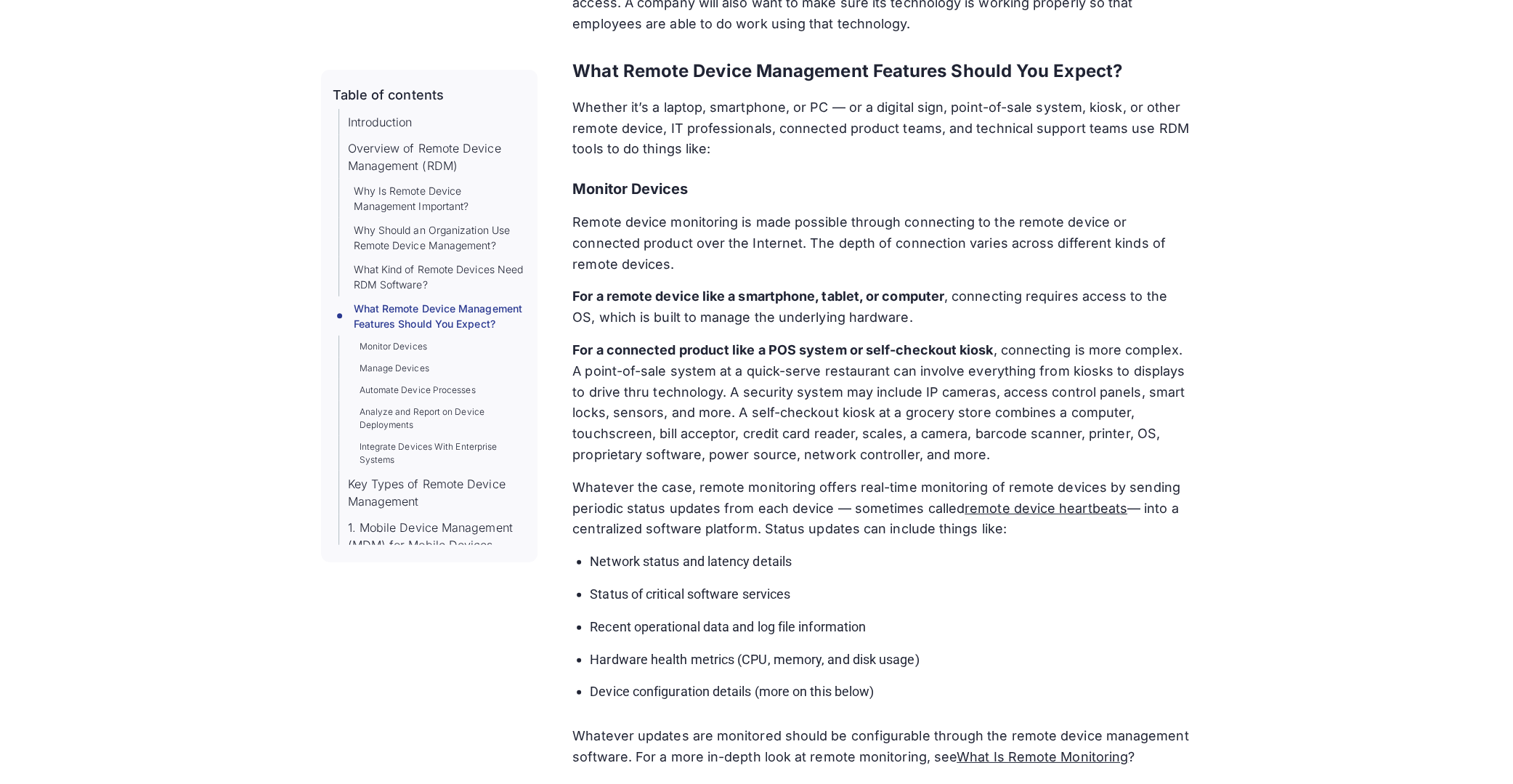
click at [369, 354] on div "Monitor Devices" at bounding box center [433, 346] width 188 height 21
click at [370, 353] on link "Monitor Devices" at bounding box center [393, 346] width 68 height 13
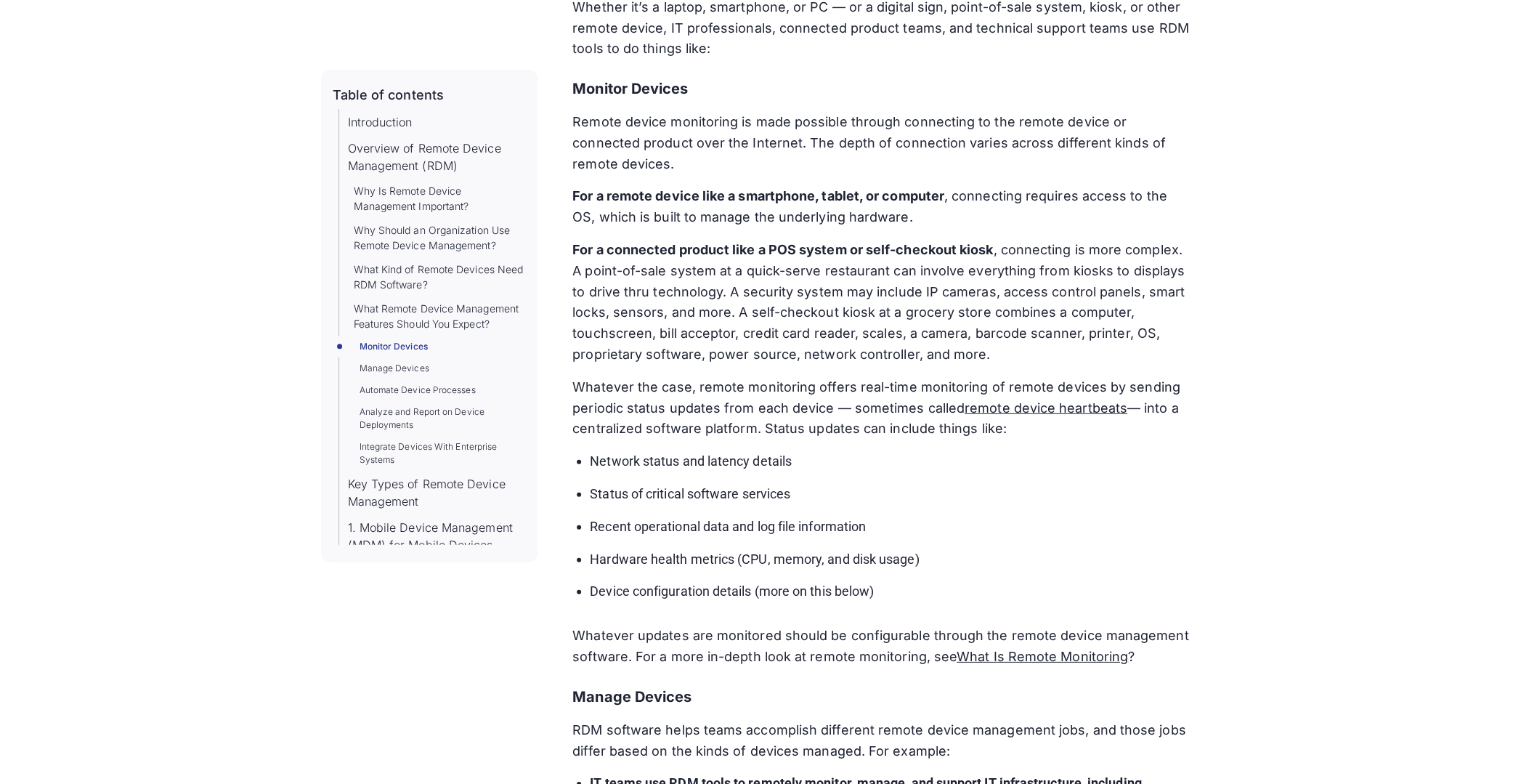
scroll to position [3369, 0]
drag, startPoint x: 736, startPoint y: 320, endPoint x: 728, endPoint y: 316, distance: 8.9
click at [728, 316] on p "For a connected product like a POS system or self-checkout kiosk , connecting i…" at bounding box center [881, 302] width 619 height 125
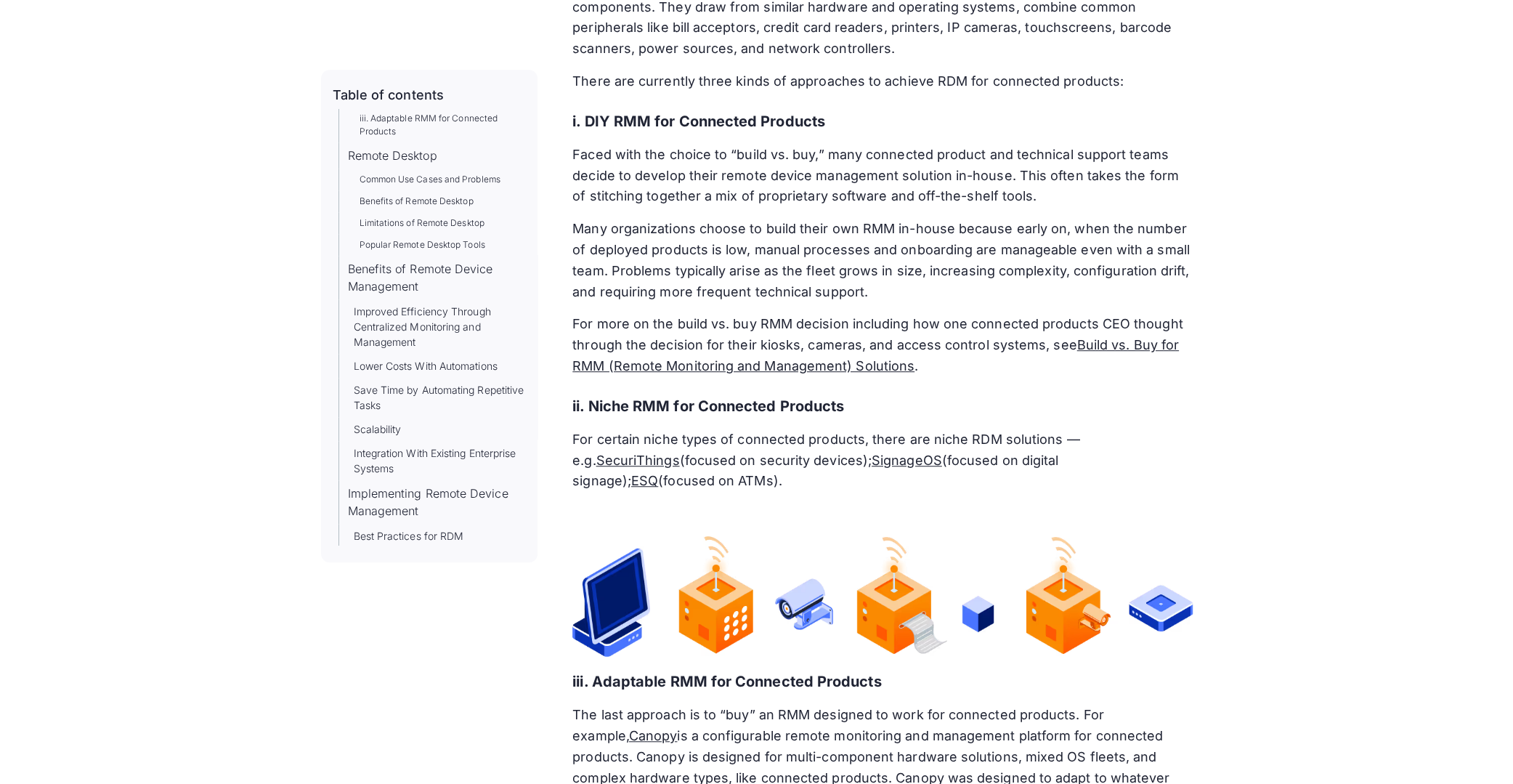
scroll to position [1030, 0]
